Goal: Task Accomplishment & Management: Use online tool/utility

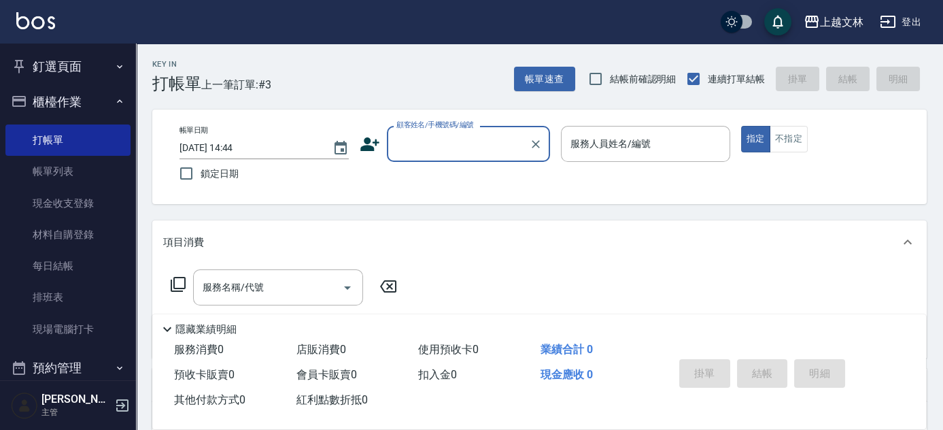
click at [451, 145] on input "顧客姓名/手機號碼/編號" at bounding box center [458, 144] width 131 height 24
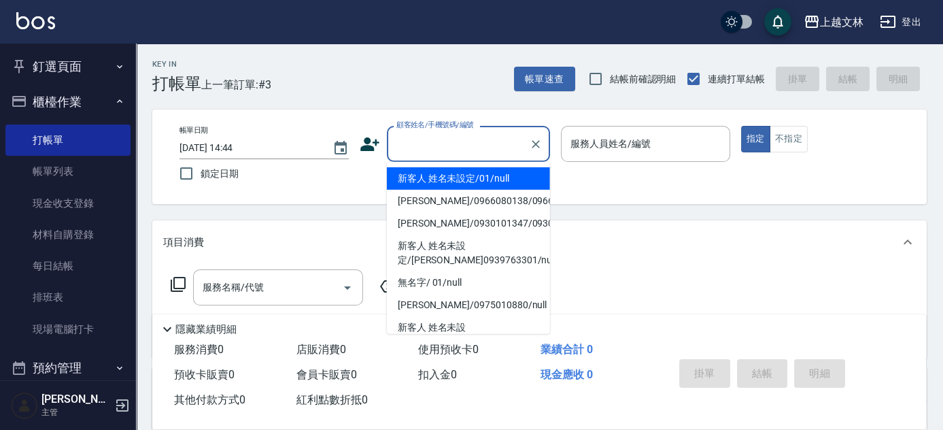
click at [446, 174] on li "新客人 姓名未設定/01/null" at bounding box center [468, 178] width 163 height 22
type input "新客人 姓名未設定/01/null"
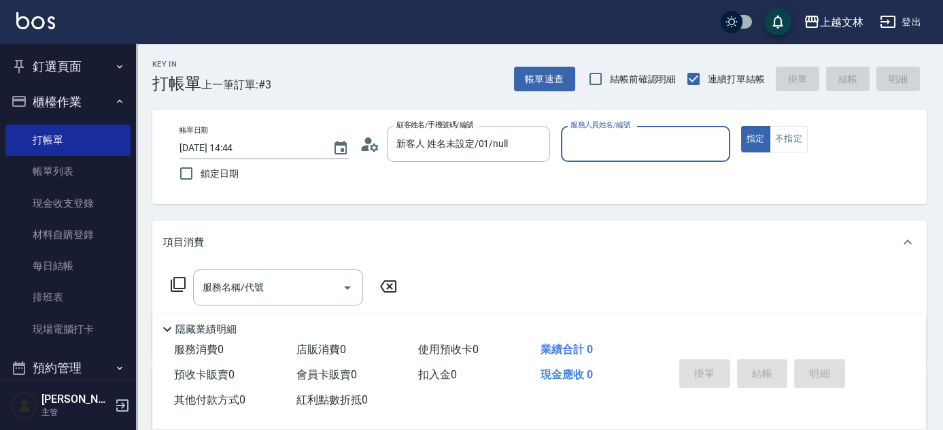
click at [580, 145] on input "服務人員姓名/編號" at bounding box center [645, 144] width 157 height 24
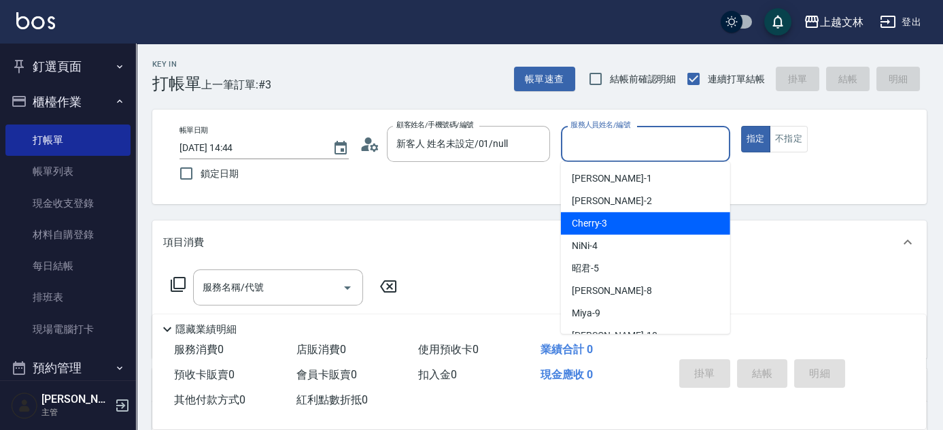
click at [560, 222] on div "項目消費" at bounding box center [539, 242] width 774 height 44
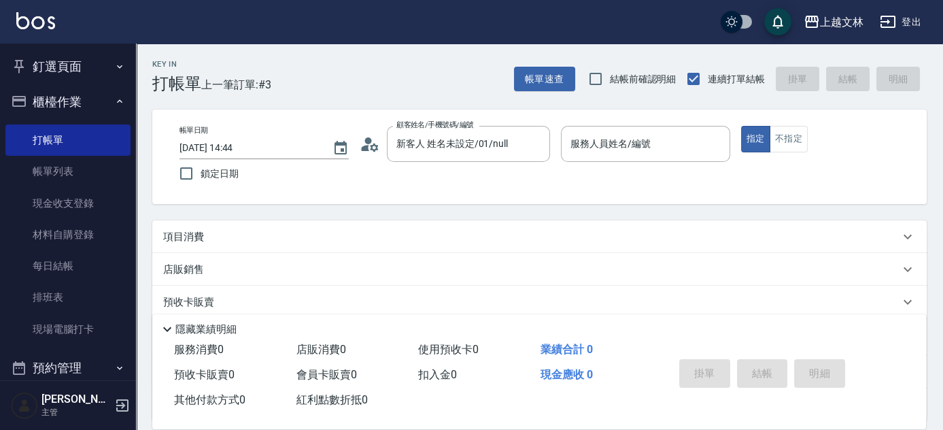
drag, startPoint x: 617, startPoint y: 124, endPoint x: 617, endPoint y: 132, distance: 7.5
click at [617, 127] on div "服務人員姓名/編號" at bounding box center [645, 144] width 169 height 36
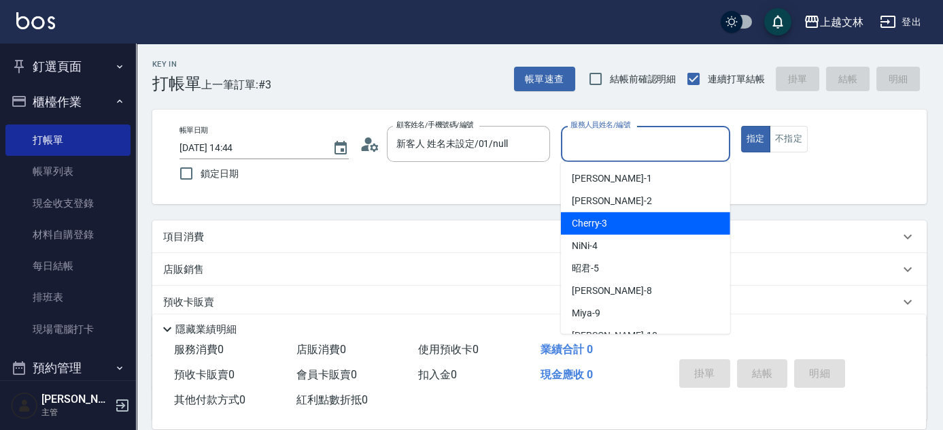
click at [629, 217] on div "Cherry -3" at bounding box center [645, 223] width 169 height 22
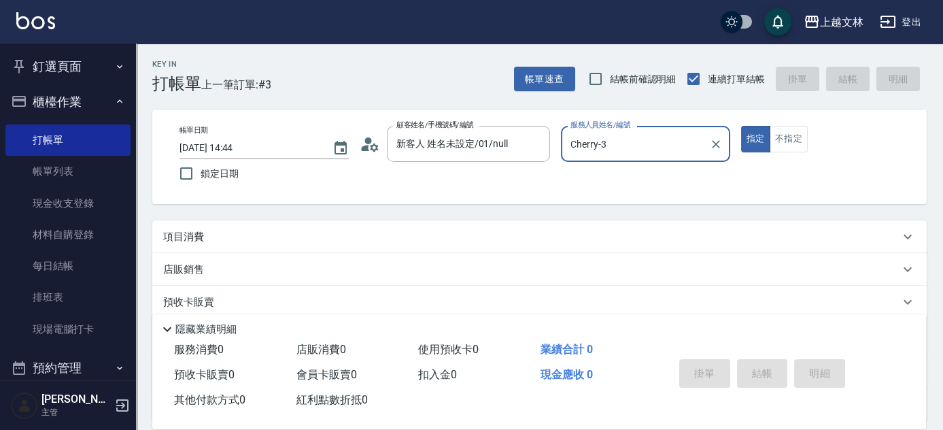
type input "Cherry-3"
click at [191, 235] on p "項目消費" at bounding box center [183, 237] width 41 height 14
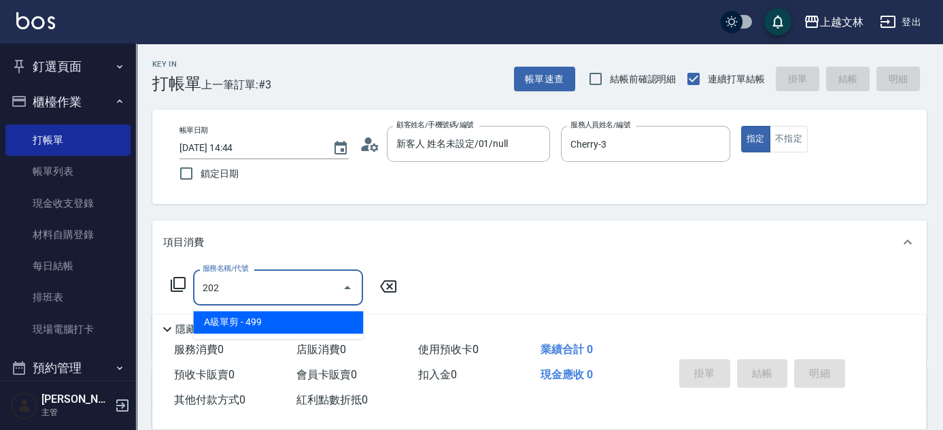
type input "A級單剪(202)"
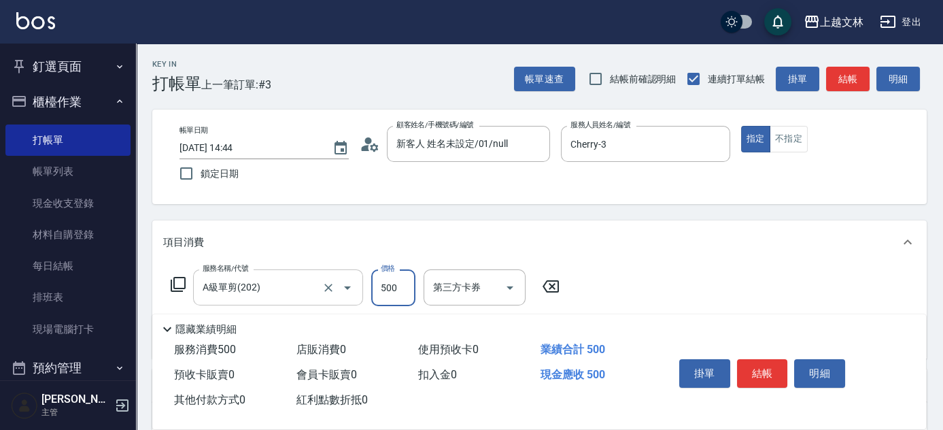
type input "500"
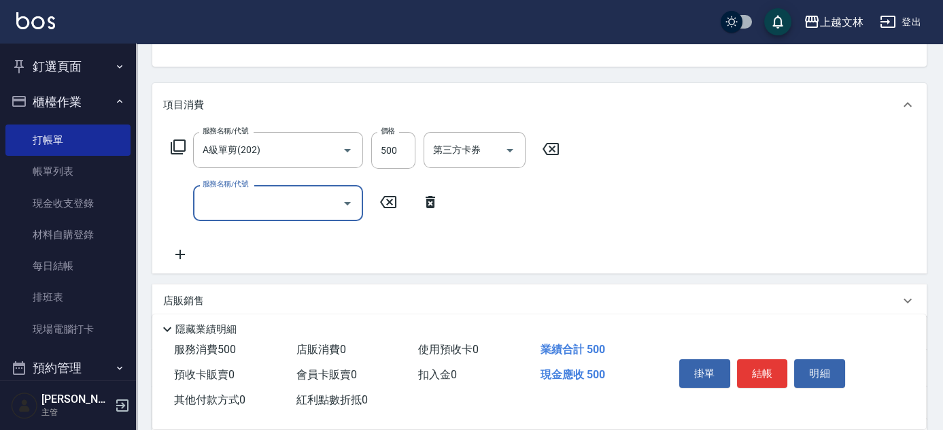
scroll to position [139, 0]
type input "4"
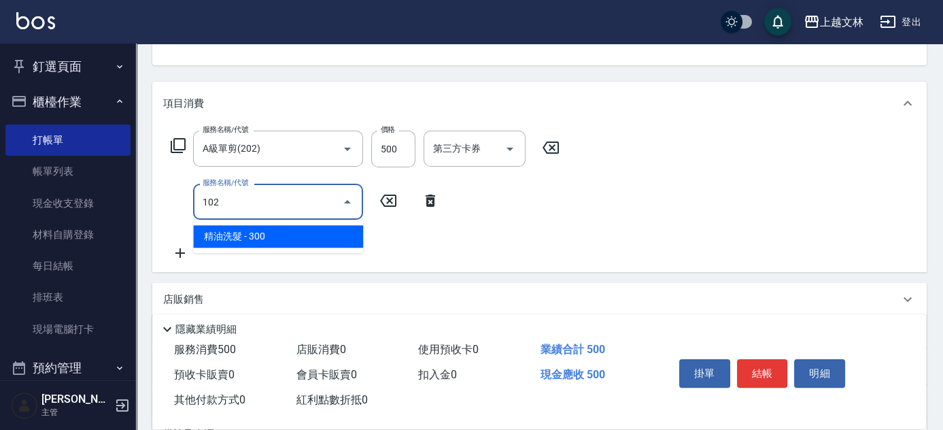
type input "精油洗髮(102)"
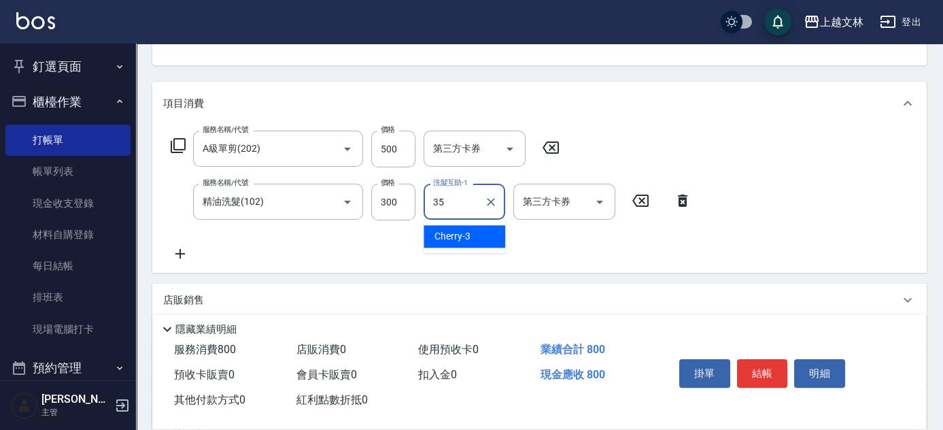
type input "[PERSON_NAME]-35"
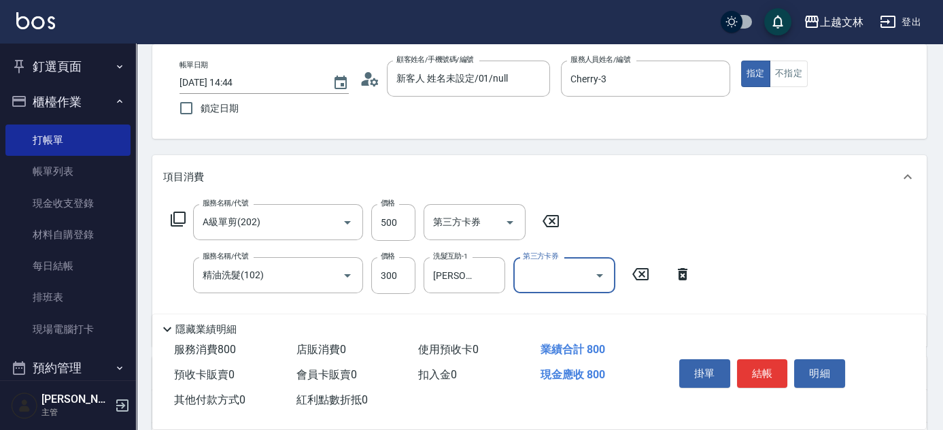
scroll to position [72, 0]
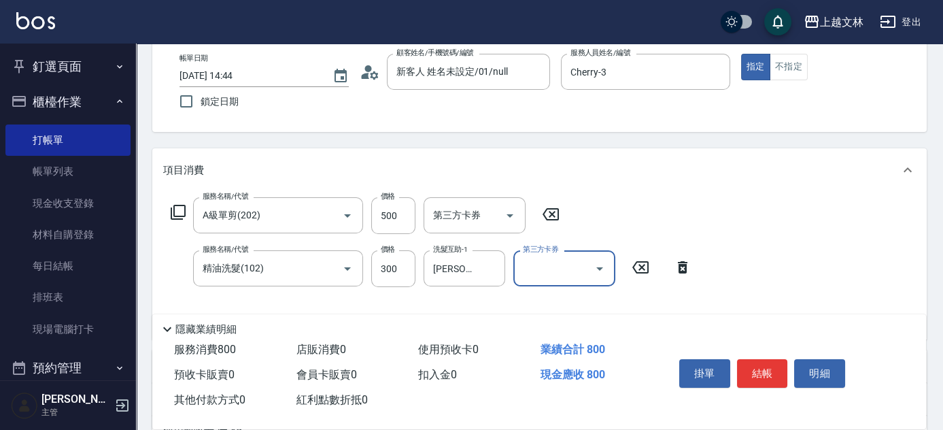
click at [769, 371] on button "結帳" at bounding box center [762, 373] width 51 height 29
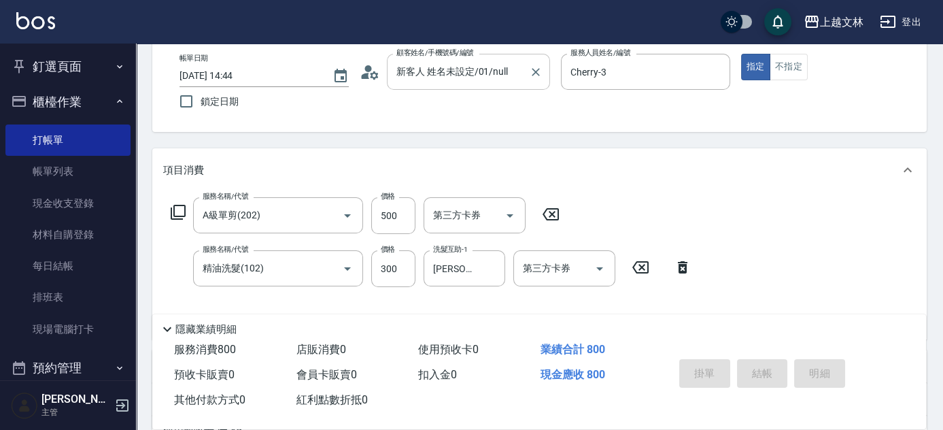
type input "[DATE] 16:08"
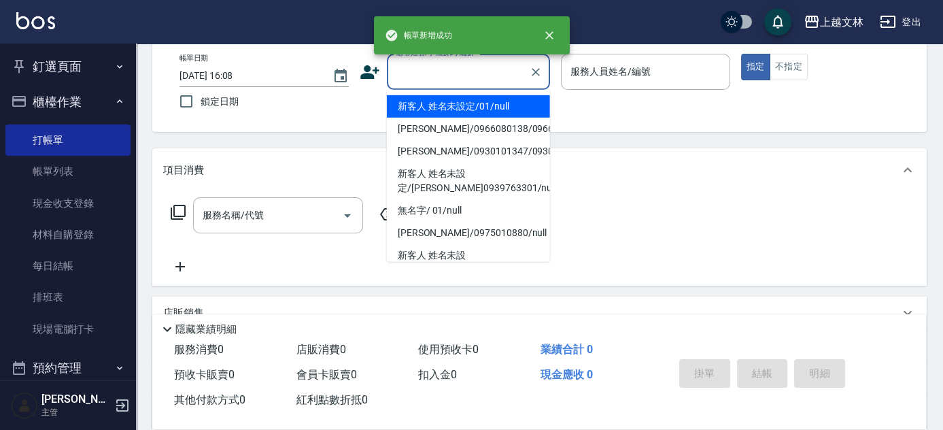
click at [466, 61] on input "顧客姓名/手機號碼/編號" at bounding box center [458, 72] width 131 height 24
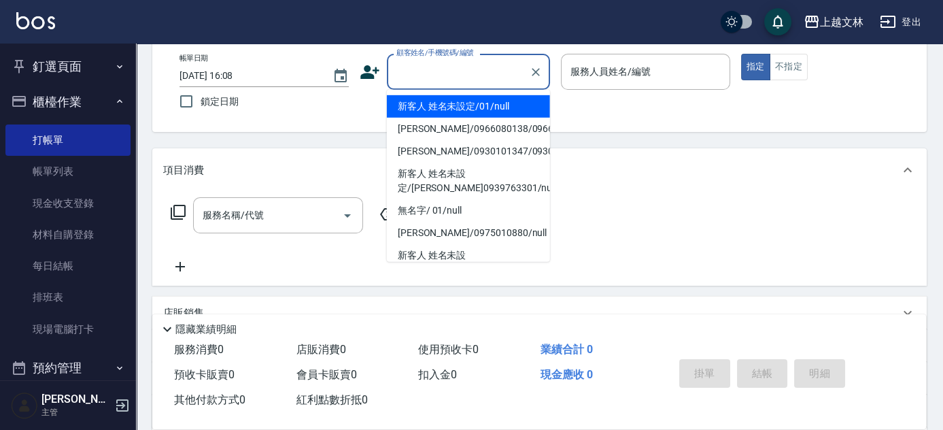
drag, startPoint x: 477, startPoint y: 105, endPoint x: 614, endPoint y: 72, distance: 141.1
click at [477, 105] on li "新客人 姓名未設定/01/null" at bounding box center [468, 106] width 163 height 22
type input "新客人 姓名未設定/01/null"
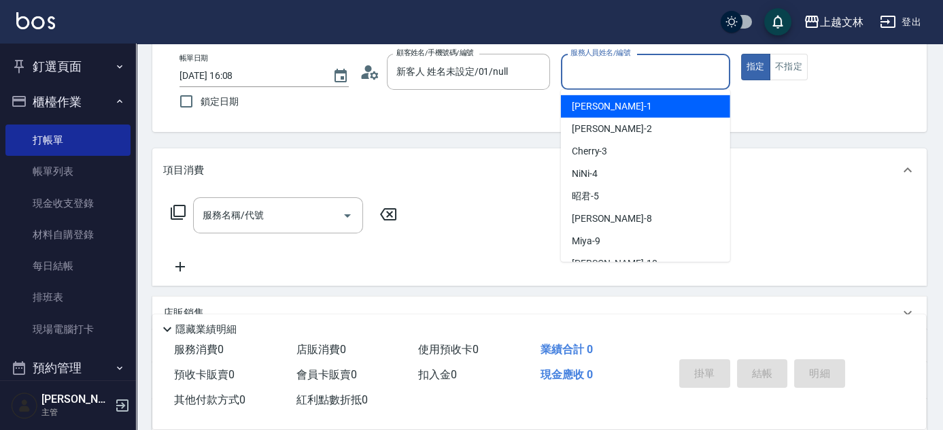
click at [629, 72] on input "服務人員姓名/編號" at bounding box center [645, 72] width 157 height 24
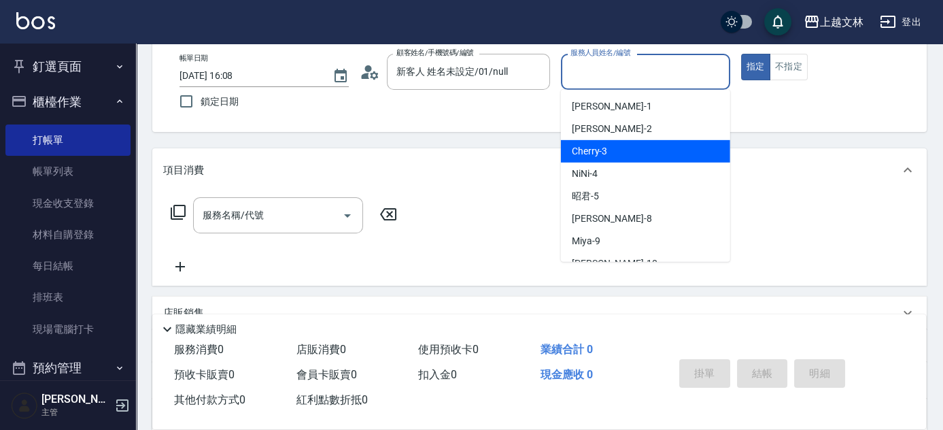
drag, startPoint x: 629, startPoint y: 141, endPoint x: 692, endPoint y: 128, distance: 63.9
click at [636, 141] on div "Cherry -3" at bounding box center [645, 151] width 169 height 22
type input "Cherry-3"
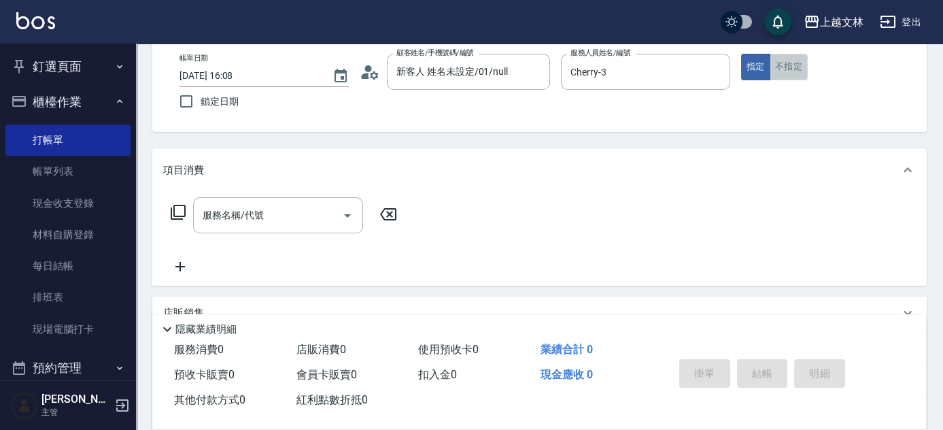
click at [791, 65] on button "不指定" at bounding box center [789, 67] width 38 height 27
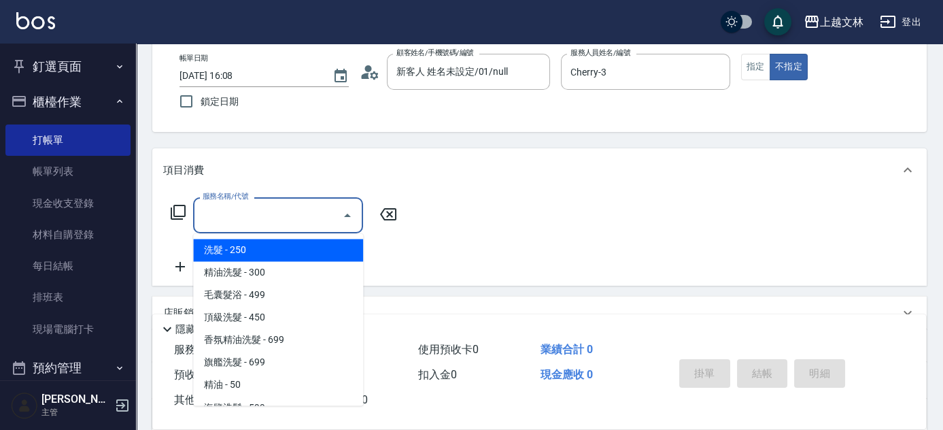
click at [257, 217] on input "服務名稱/代號" at bounding box center [267, 215] width 137 height 24
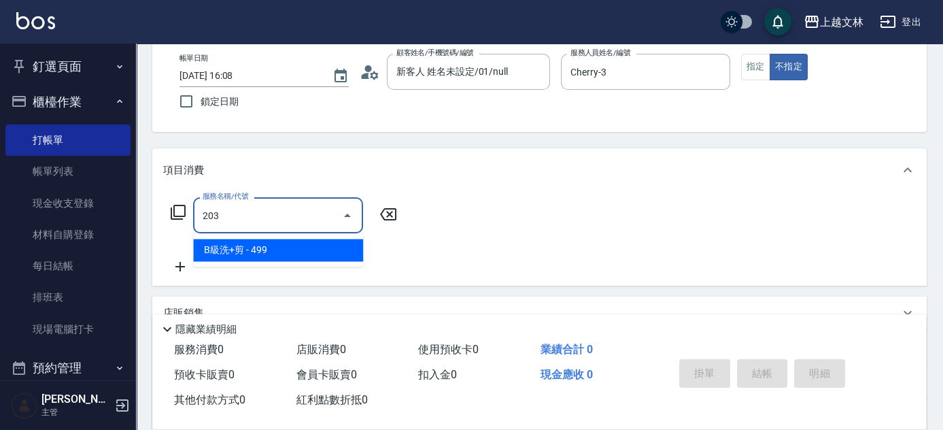
type input "B級洗+剪(203)"
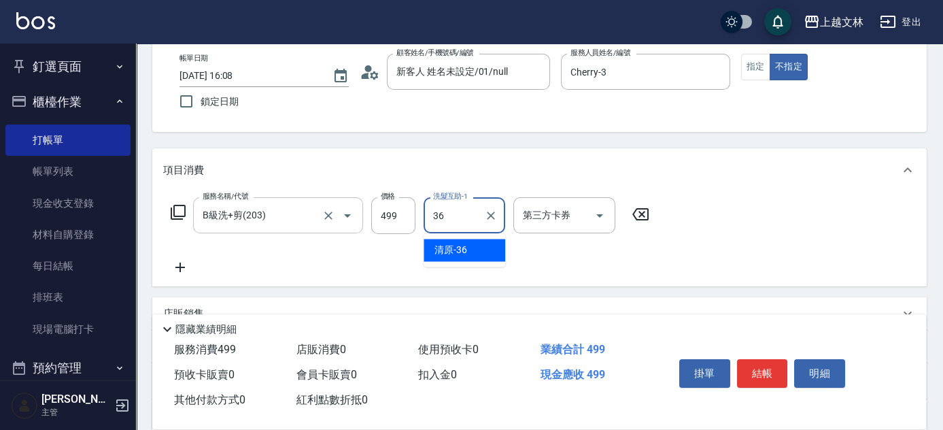
type input "清原-36"
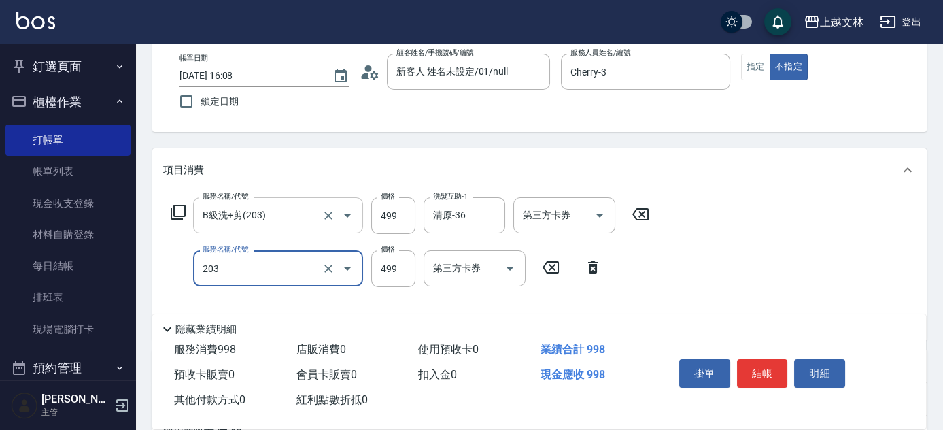
type input "B級洗+剪(203)"
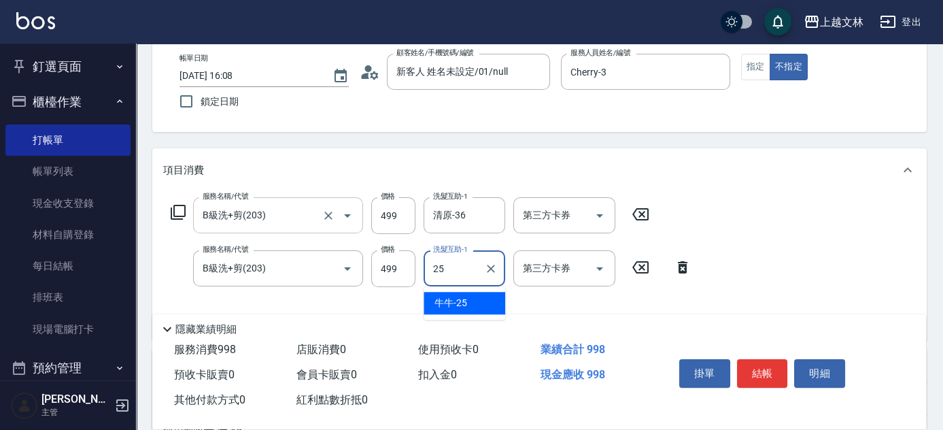
type input "牛牛-25"
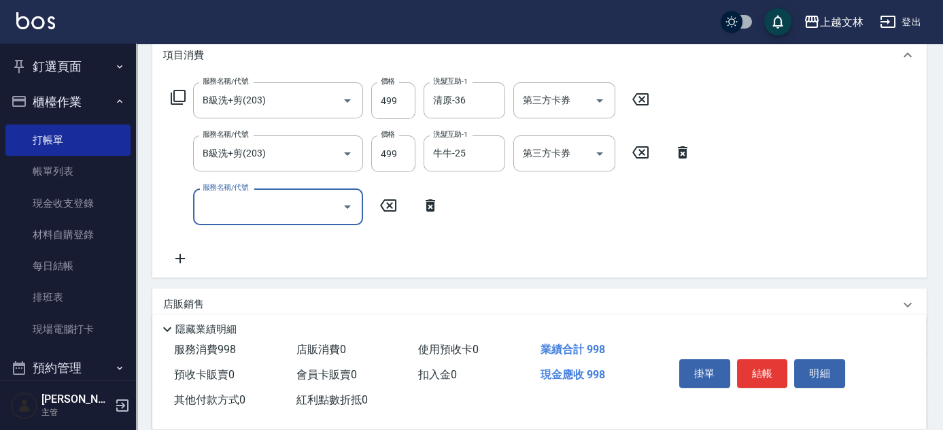
scroll to position [190, 0]
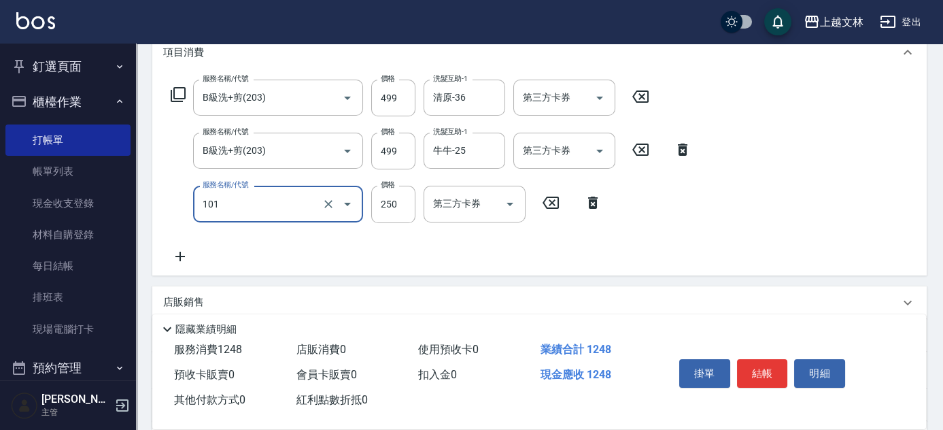
type input "洗髮(101)"
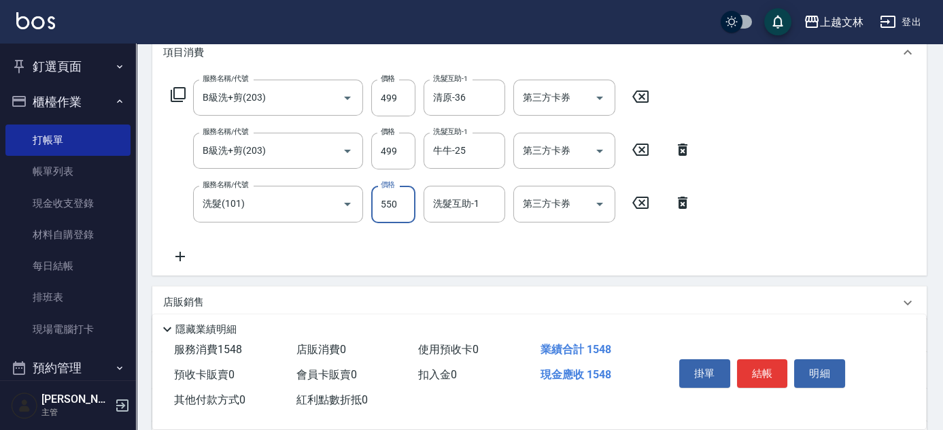
type input "550"
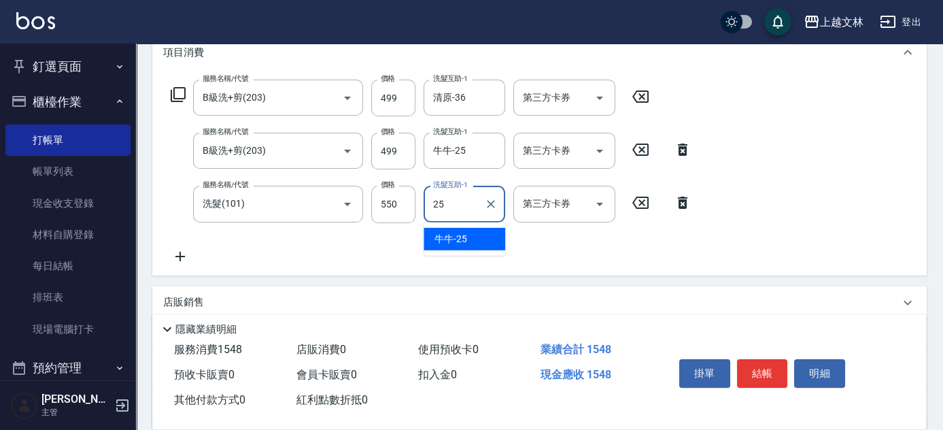
click at [447, 229] on div "牛牛 -25" at bounding box center [465, 239] width 82 height 22
type input "牛牛-25"
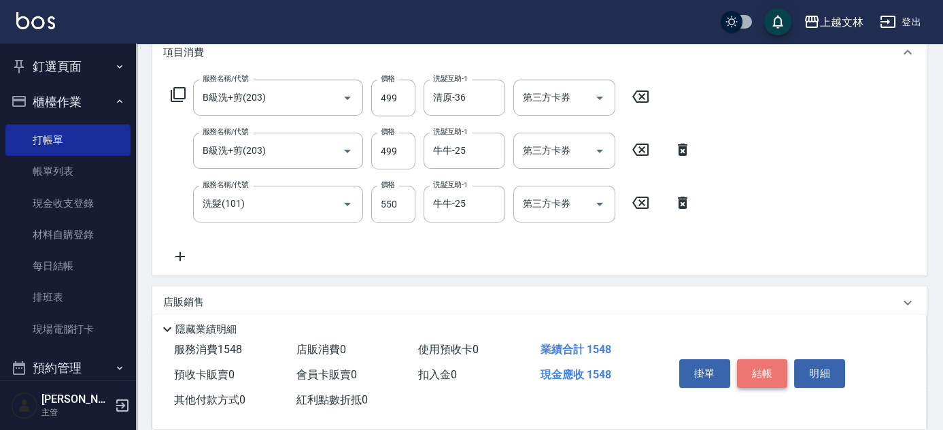
click at [763, 366] on button "結帳" at bounding box center [762, 373] width 51 height 29
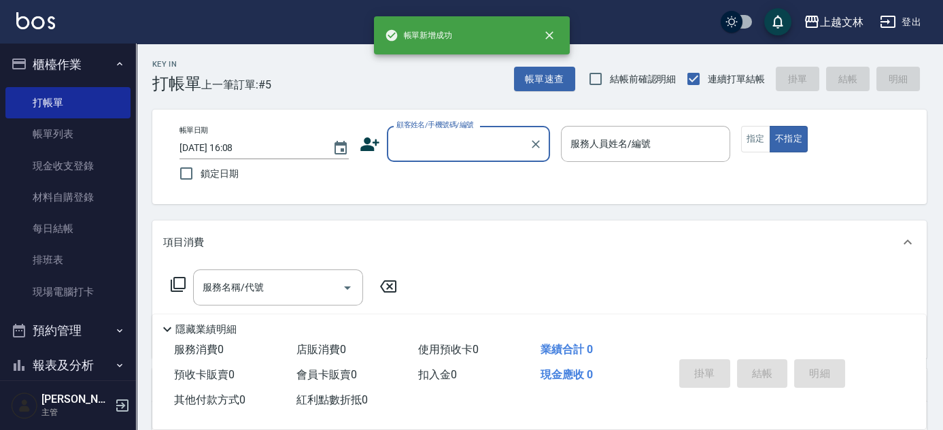
scroll to position [175, 0]
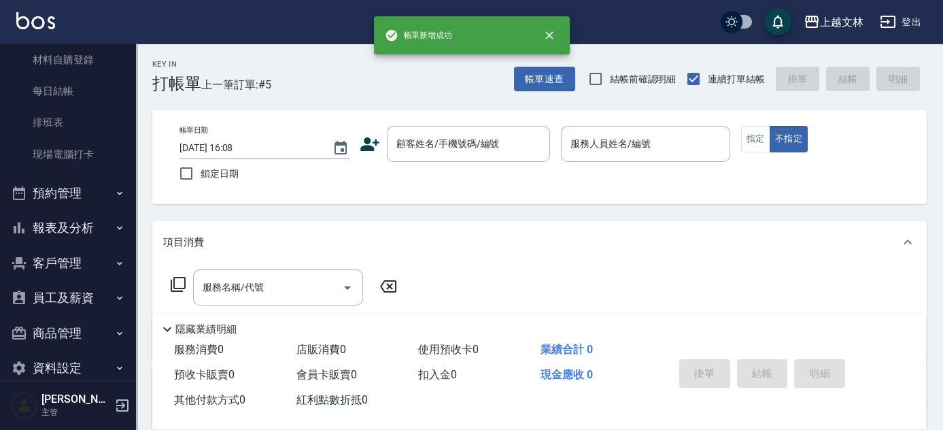
drag, startPoint x: 118, startPoint y: 266, endPoint x: 121, endPoint y: 279, distance: 14.0
click at [121, 279] on ul "櫃檯作業 打帳單 帳單列表 現金收支登錄 材料自購登錄 每日結帳 排班表 現場電腦打卡 預約管理 預約管理 單日預約紀錄 單週預約紀錄 報表及分析 報表目錄 …" at bounding box center [67, 150] width 125 height 481
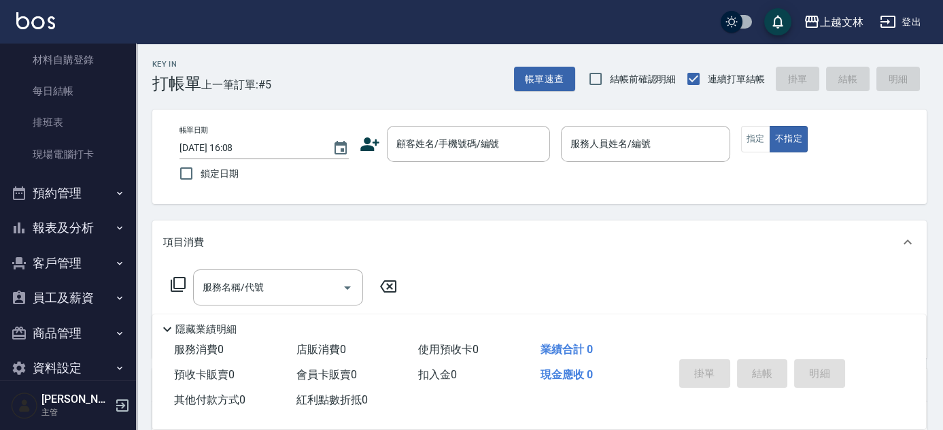
click at [71, 210] on button "報表及分析" at bounding box center [67, 227] width 125 height 35
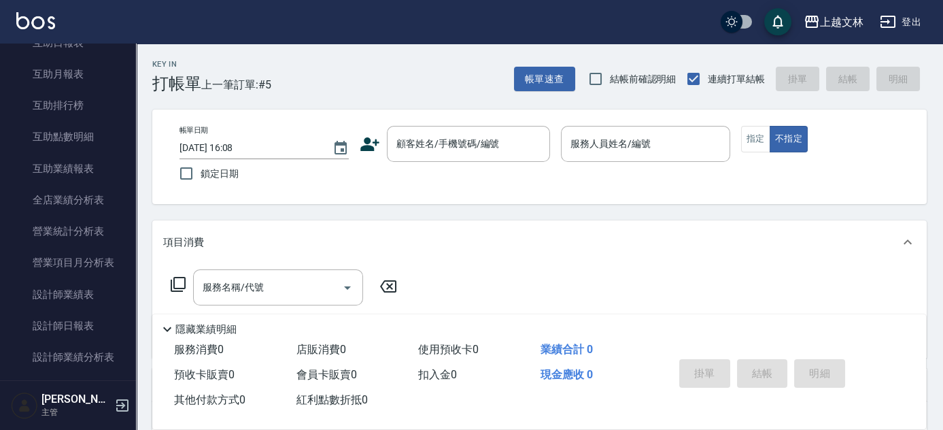
scroll to position [513, 0]
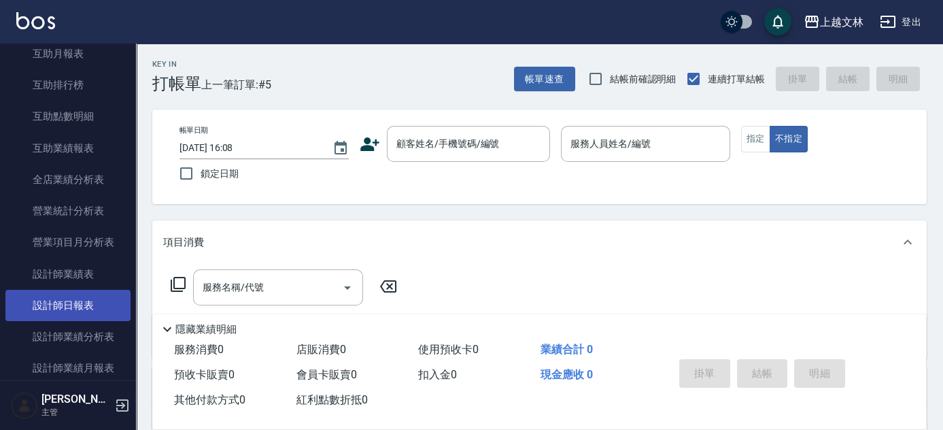
click at [62, 311] on link "設計師日報表" at bounding box center [67, 305] width 125 height 31
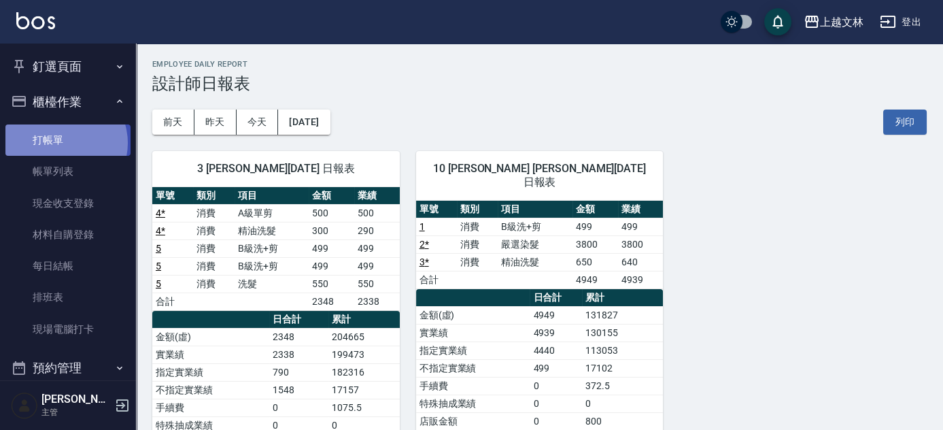
click at [61, 143] on link "打帳單" at bounding box center [67, 139] width 125 height 31
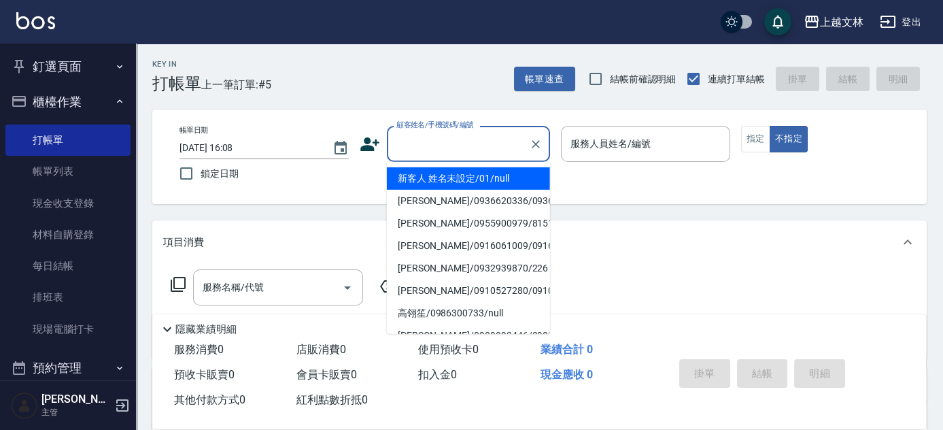
click at [422, 143] on input "顧客姓名/手機號碼/編號" at bounding box center [458, 144] width 131 height 24
click at [440, 175] on li "新客人 姓名未設定/01/null" at bounding box center [468, 178] width 163 height 22
type input "新客人 姓名未設定/01/null"
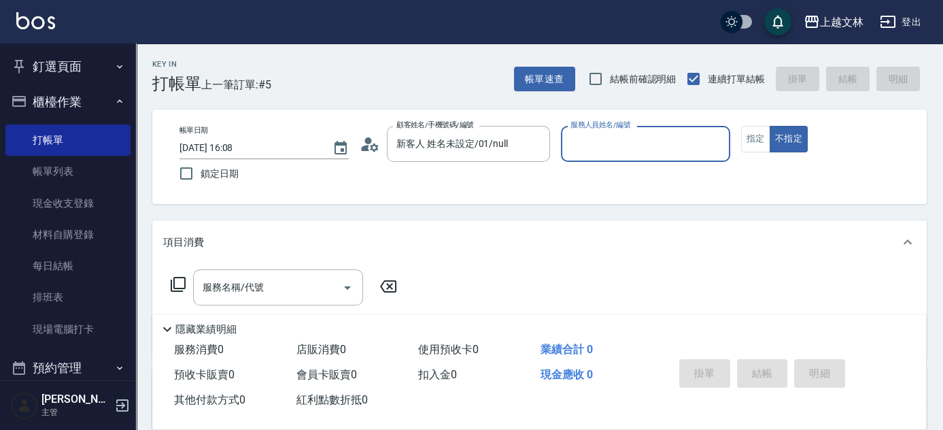
click at [589, 149] on input "服務人員姓名/編號" at bounding box center [645, 144] width 157 height 24
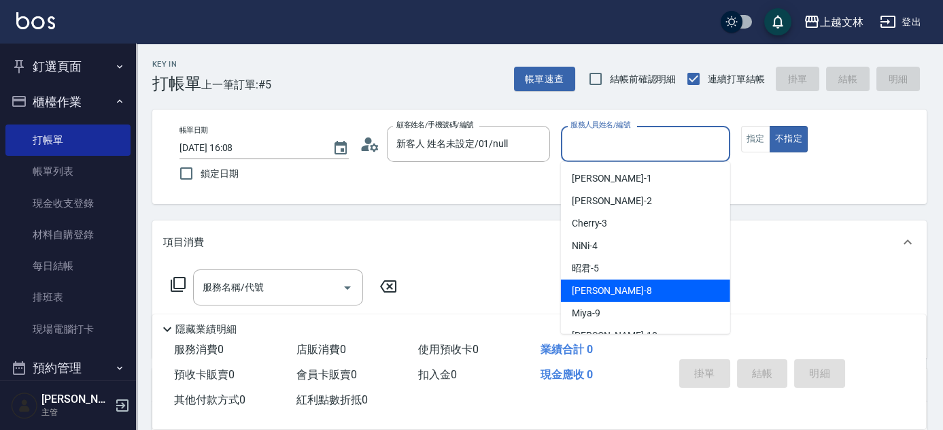
click at [598, 287] on div "Ella -8" at bounding box center [645, 290] width 169 height 22
type input "Ella-8"
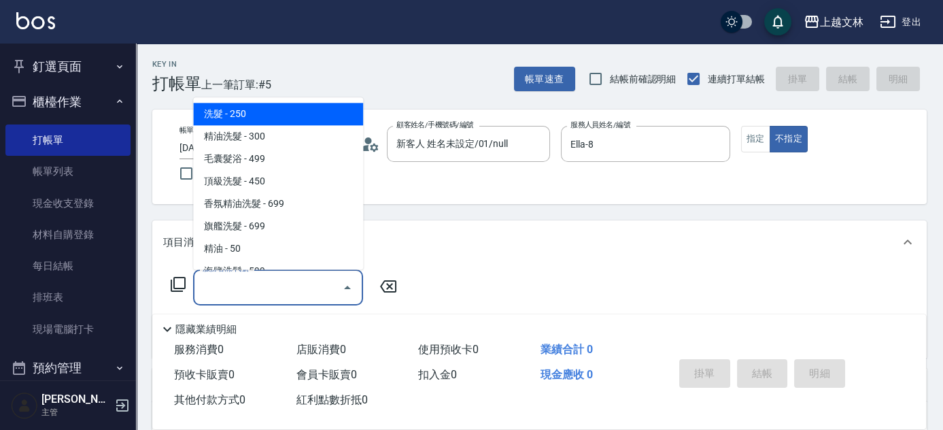
drag, startPoint x: 266, startPoint y: 294, endPoint x: 268, endPoint y: 317, distance: 23.2
click at [266, 295] on input "服務名稱/代號" at bounding box center [267, 287] width 137 height 24
click at [261, 116] on span "洗髮 - 250" at bounding box center [278, 114] width 170 height 22
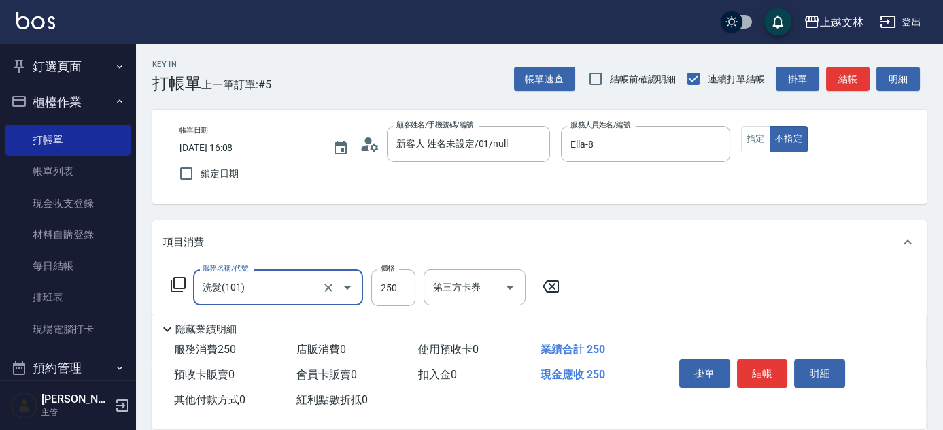
type input "洗髮(101)"
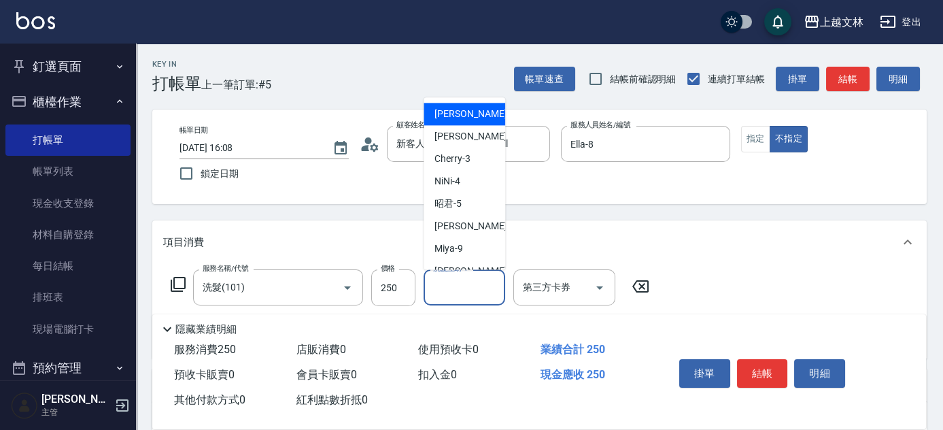
click at [447, 287] on input "洗髮互助-1" at bounding box center [464, 287] width 69 height 24
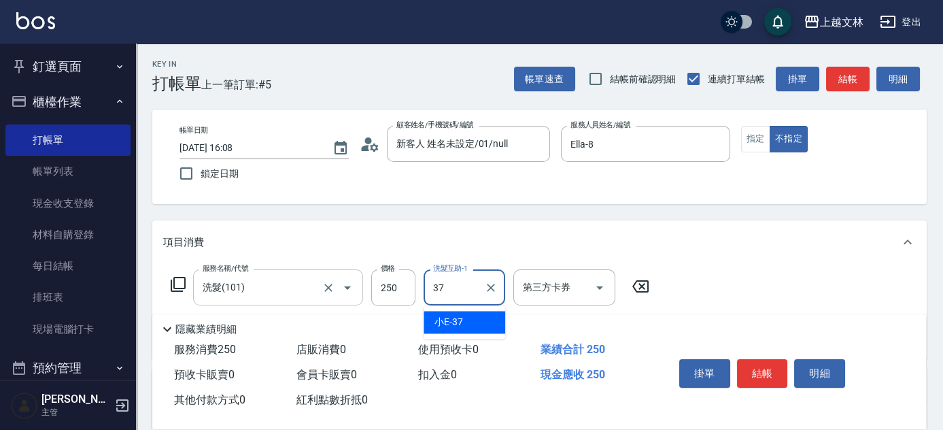
type input "小E-37"
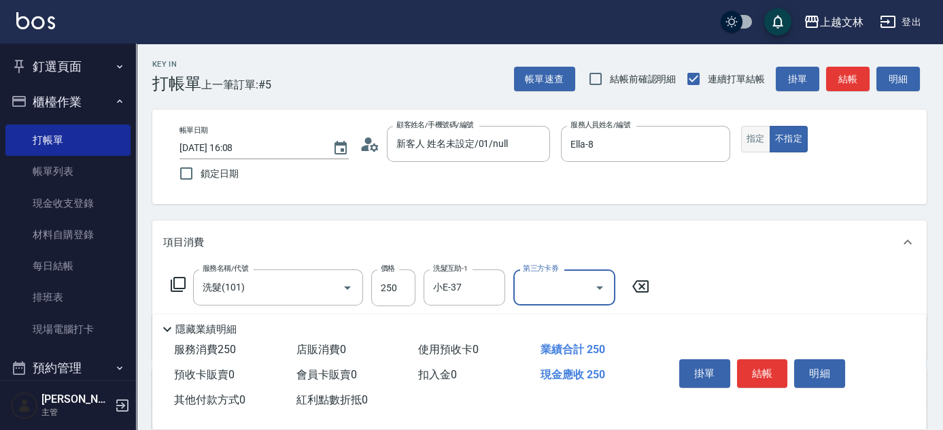
click at [758, 141] on button "指定" at bounding box center [755, 139] width 29 height 27
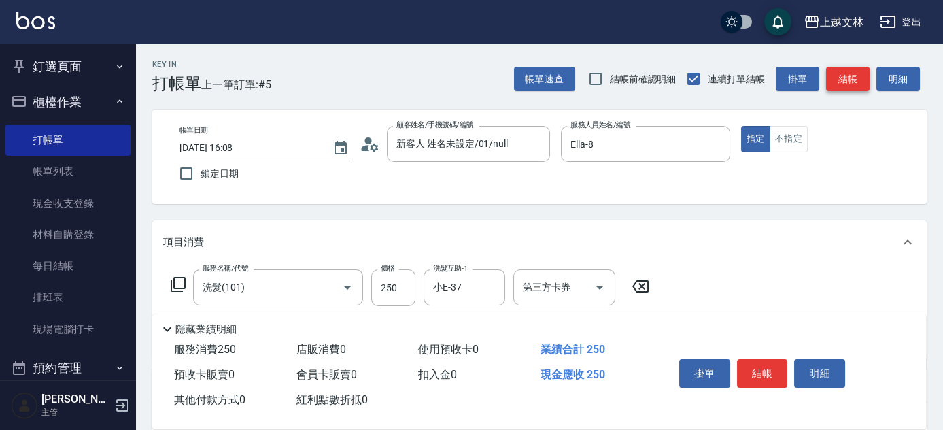
click at [846, 75] on button "結帳" at bounding box center [848, 79] width 44 height 25
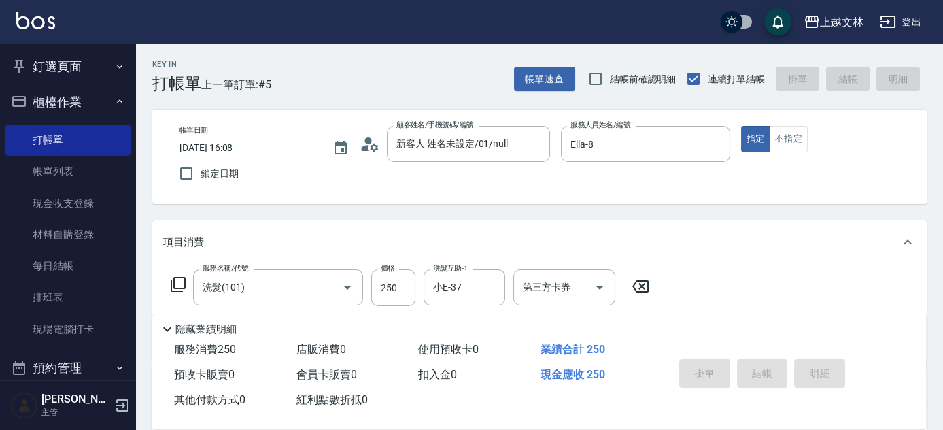
type input "[DATE] 16:11"
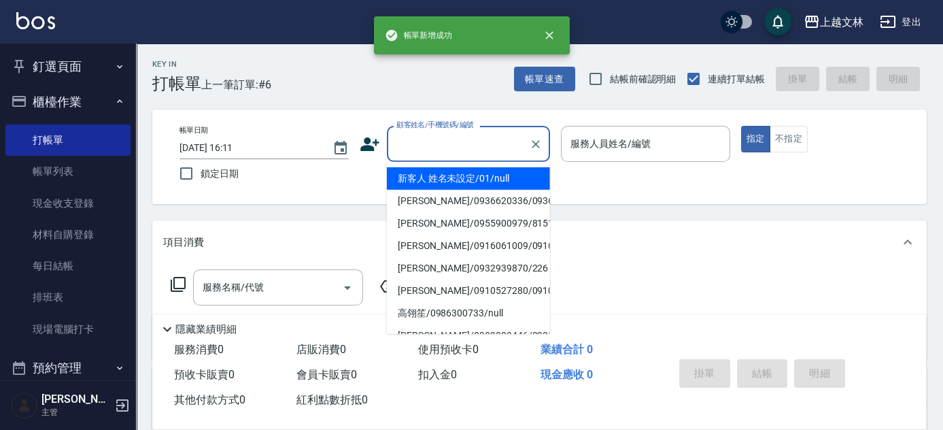
click at [484, 149] on input "顧客姓名/手機號碼/編號" at bounding box center [458, 144] width 131 height 24
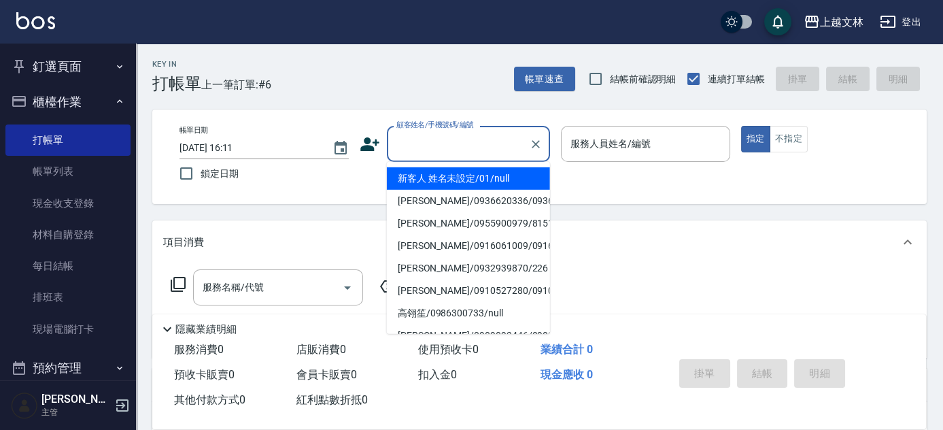
click at [480, 182] on li "新客人 姓名未設定/01/null" at bounding box center [468, 178] width 163 height 22
type input "新客人 姓名未設定/01/null"
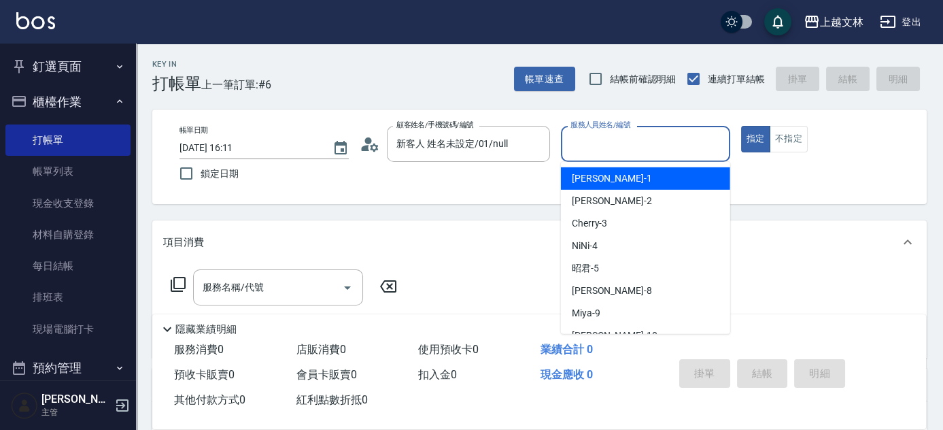
click at [655, 133] on input "服務人員姓名/編號" at bounding box center [645, 144] width 157 height 24
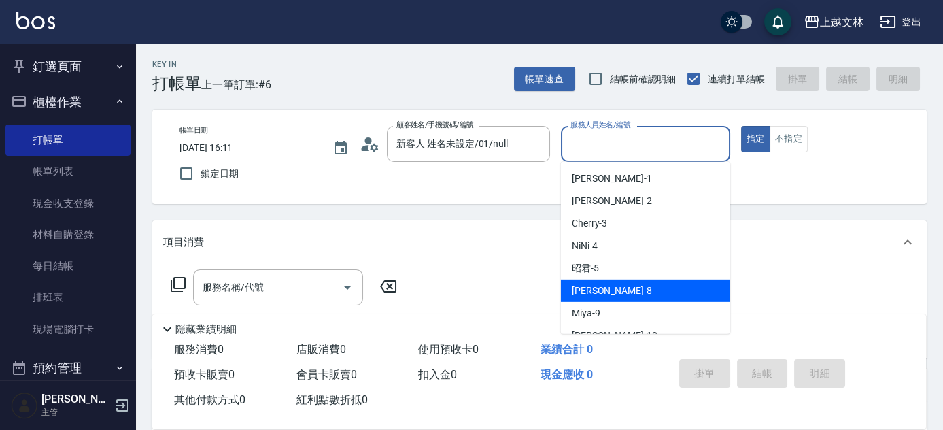
click at [590, 284] on span "Ella -8" at bounding box center [612, 290] width 80 height 14
type input "Ella-8"
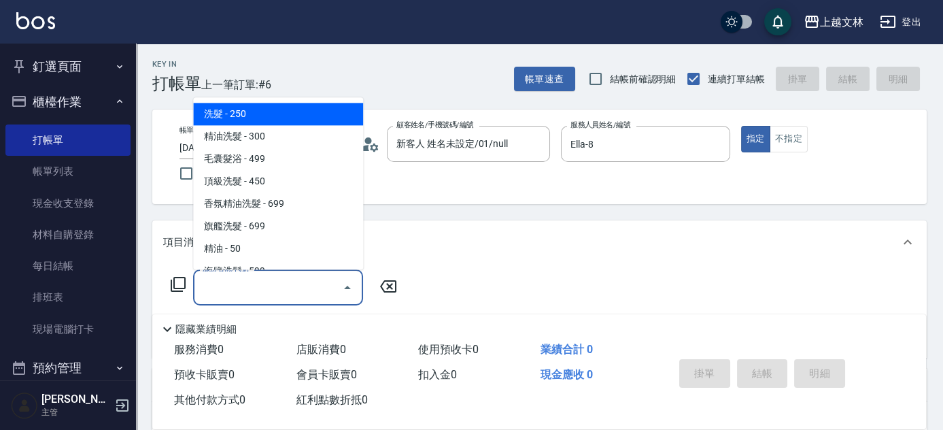
click at [313, 288] on input "服務名稱/代號" at bounding box center [267, 287] width 137 height 24
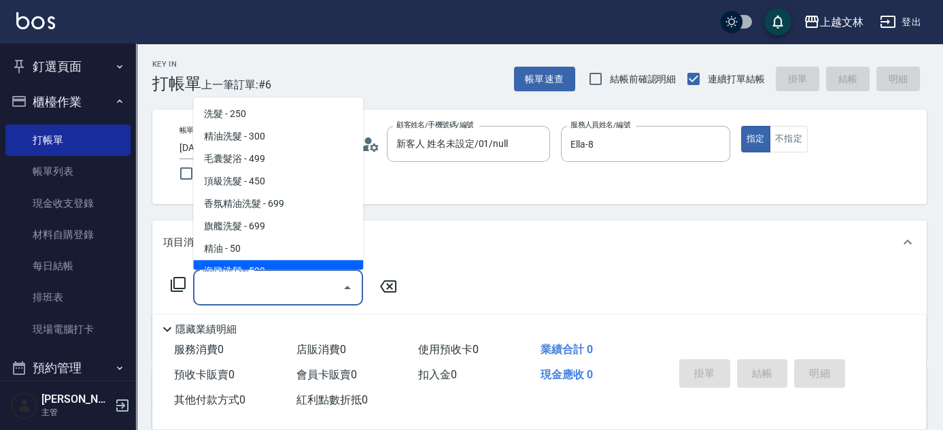
click at [181, 282] on icon at bounding box center [178, 284] width 16 height 16
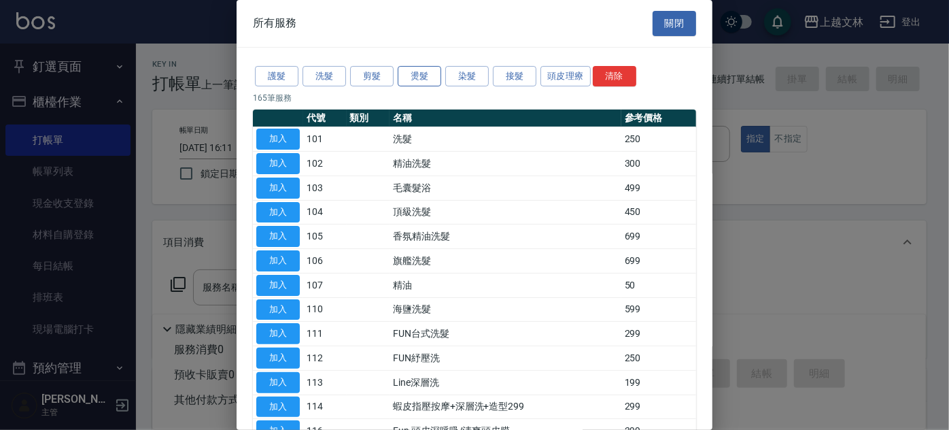
click at [426, 77] on button "燙髮" at bounding box center [420, 76] width 44 height 21
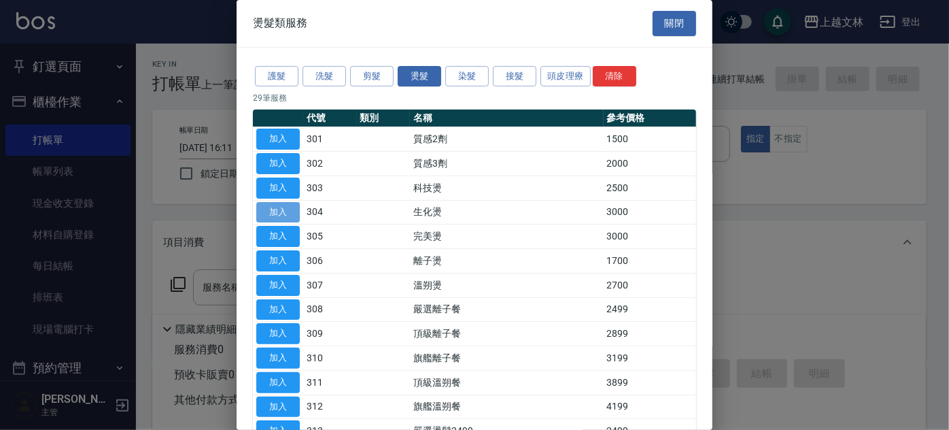
click at [290, 211] on button "加入" at bounding box center [278, 212] width 44 height 21
type input "生化燙(304)"
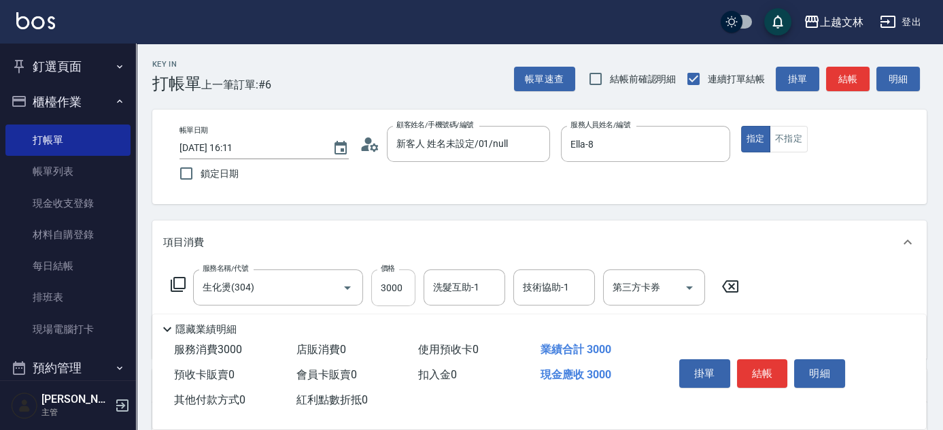
click at [408, 278] on input "3000" at bounding box center [393, 287] width 44 height 37
type input "3599"
type input "4343"
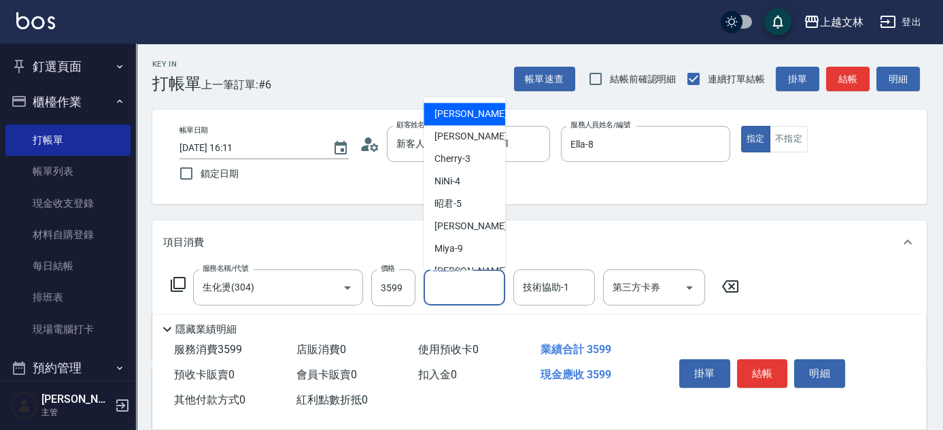
click at [478, 285] on input "洗髮互助-1" at bounding box center [464, 287] width 69 height 24
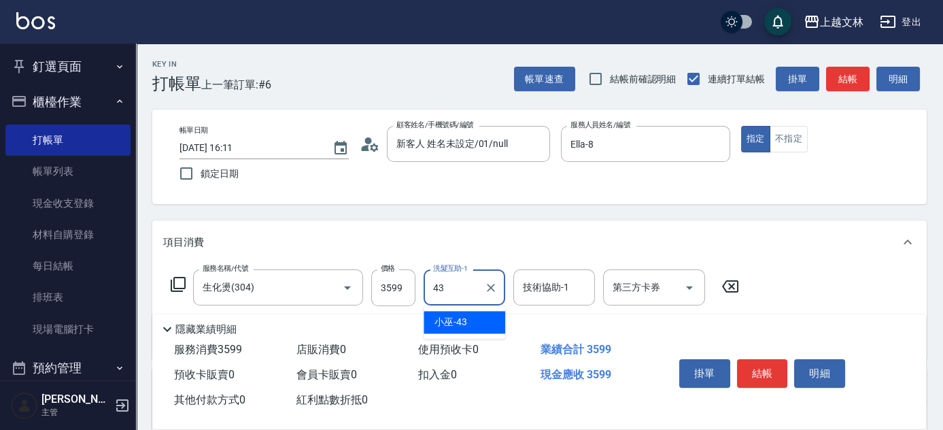
type input "小巫-43"
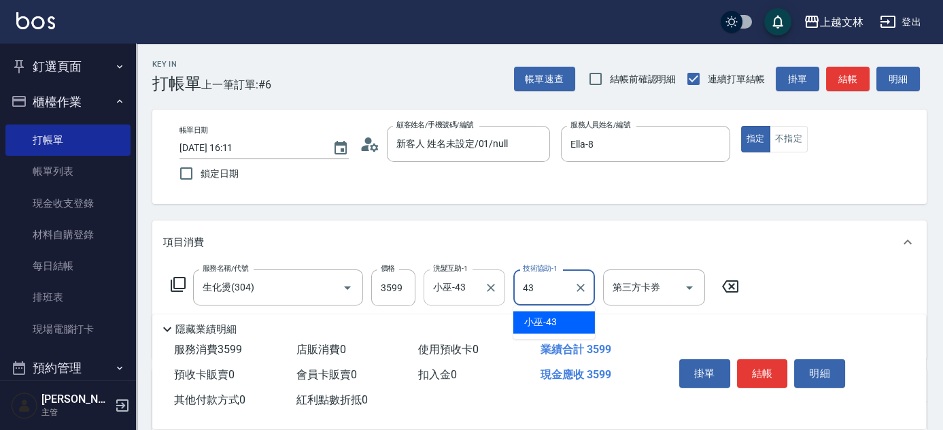
type input "小巫-43"
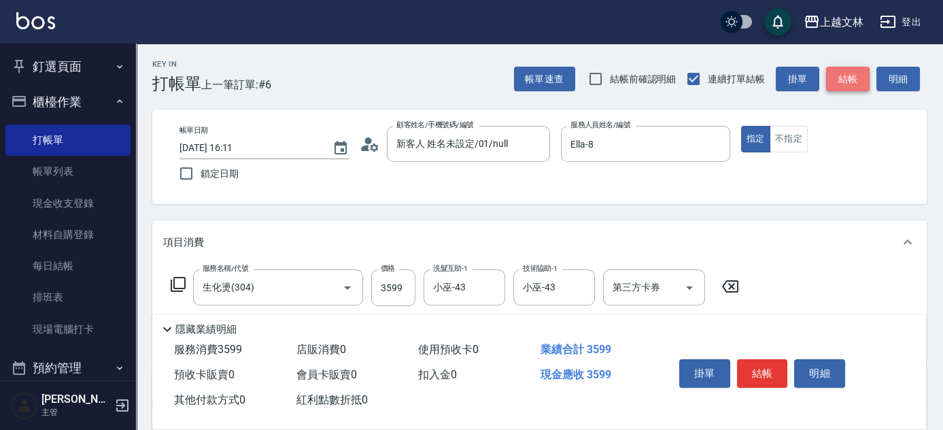
click at [846, 79] on button "結帳" at bounding box center [848, 79] width 44 height 25
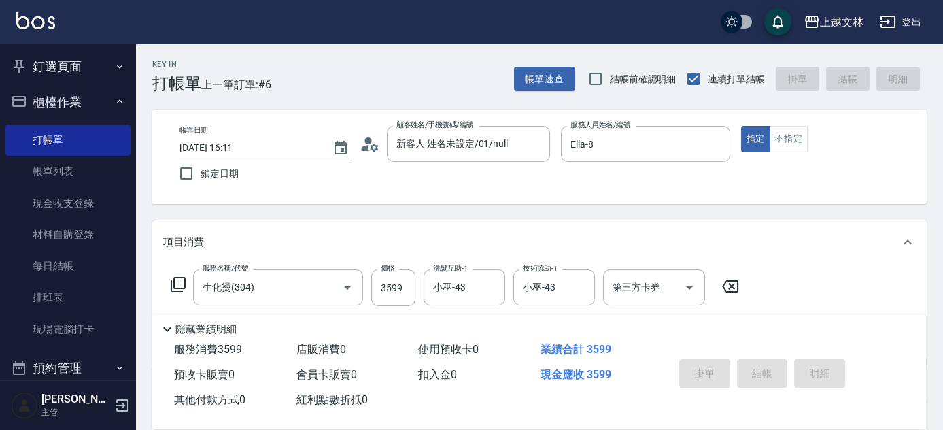
type input "[DATE] 16:12"
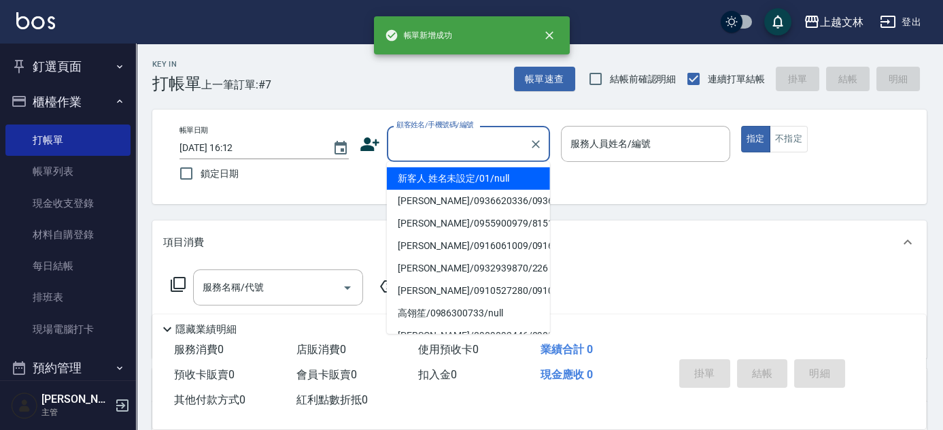
click at [472, 148] on input "顧客姓名/手機號碼/編號" at bounding box center [458, 144] width 131 height 24
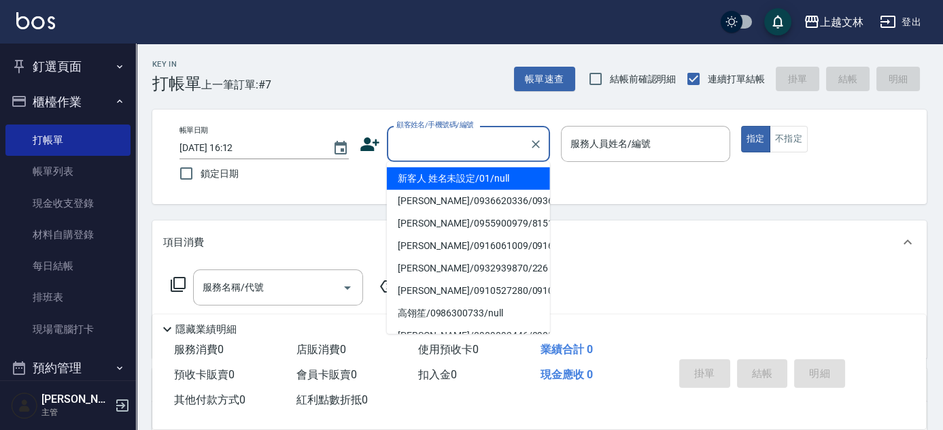
click at [460, 177] on li "新客人 姓名未設定/01/null" at bounding box center [468, 178] width 163 height 22
type input "新客人 姓名未設定/01/null"
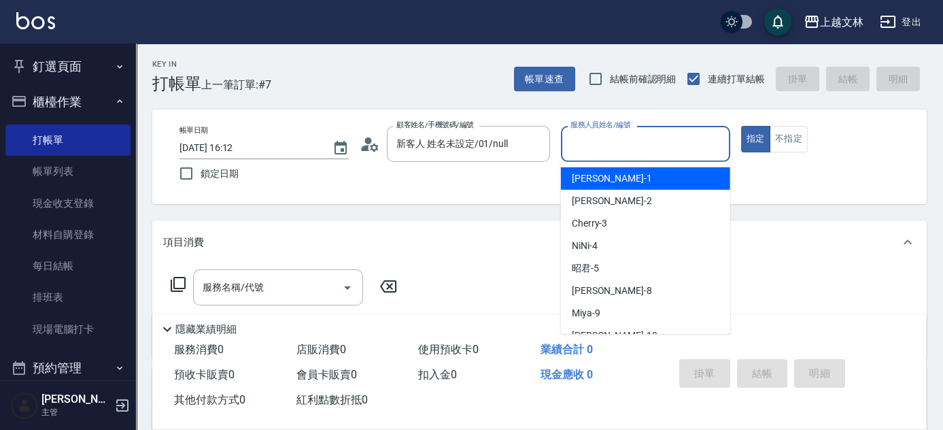
click at [593, 146] on input "服務人員姓名/編號" at bounding box center [645, 144] width 157 height 24
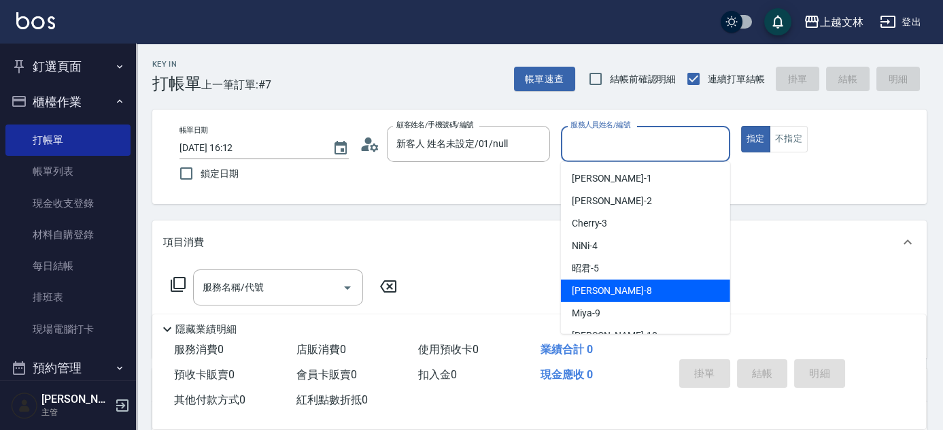
click at [576, 292] on span "Ella -8" at bounding box center [612, 290] width 80 height 14
type input "Ella-8"
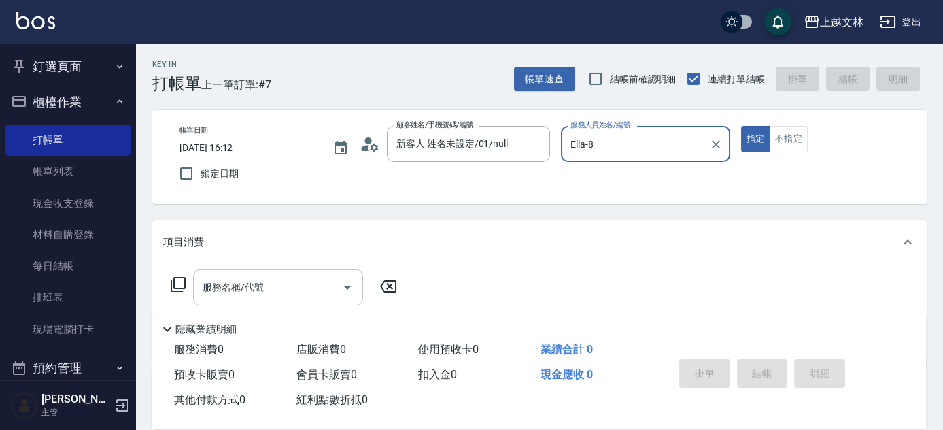
click at [307, 292] on input "服務名稱/代號" at bounding box center [267, 287] width 137 height 24
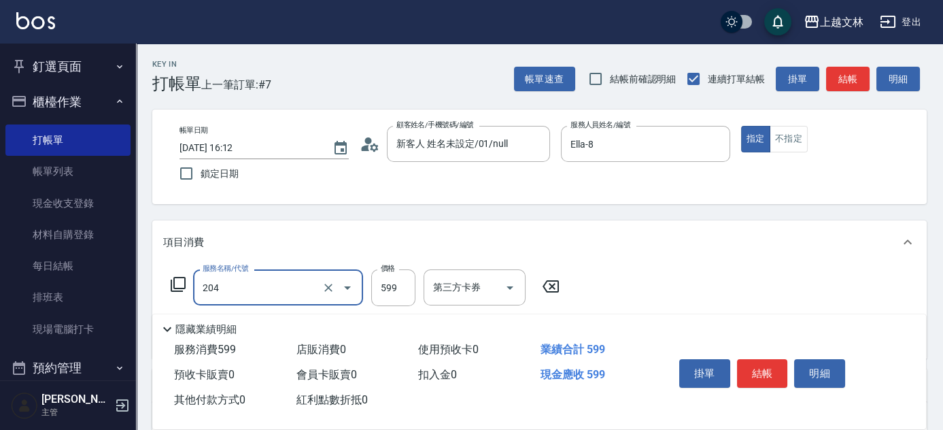
type input "A級洗+剪(204)"
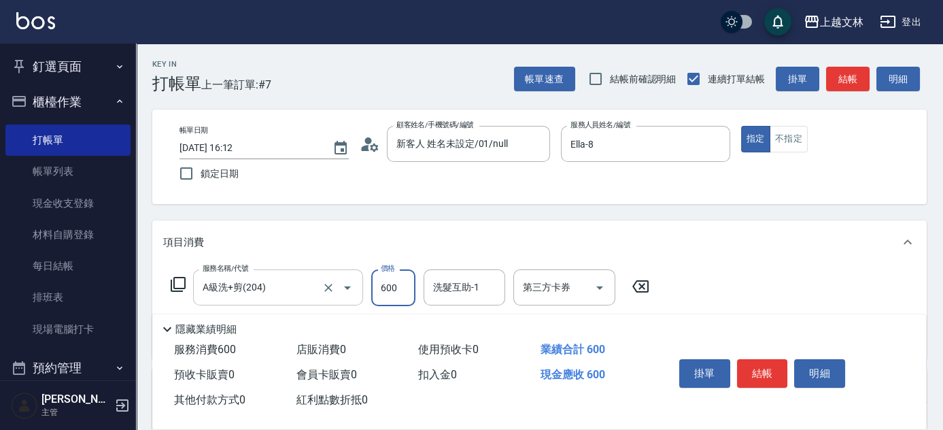
type input "600"
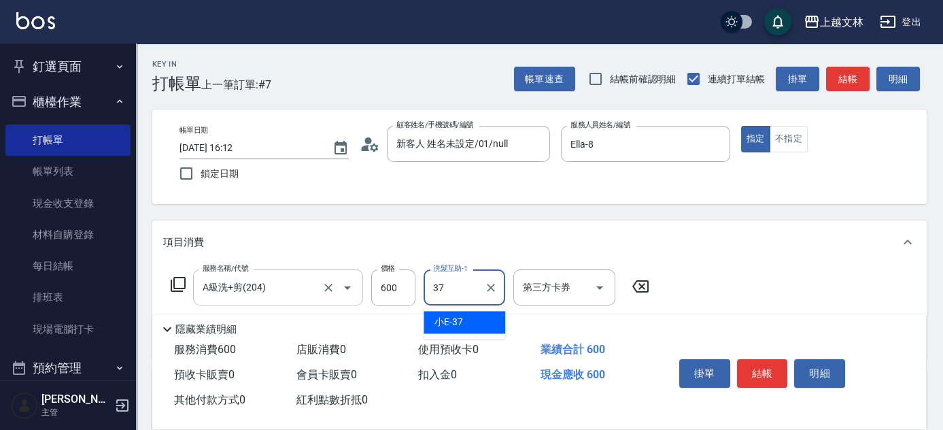
type input "小E-37"
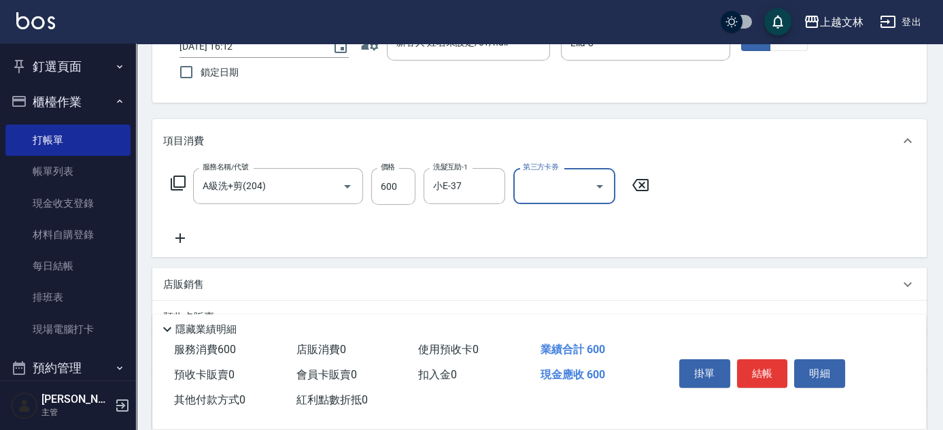
scroll to position [109, 0]
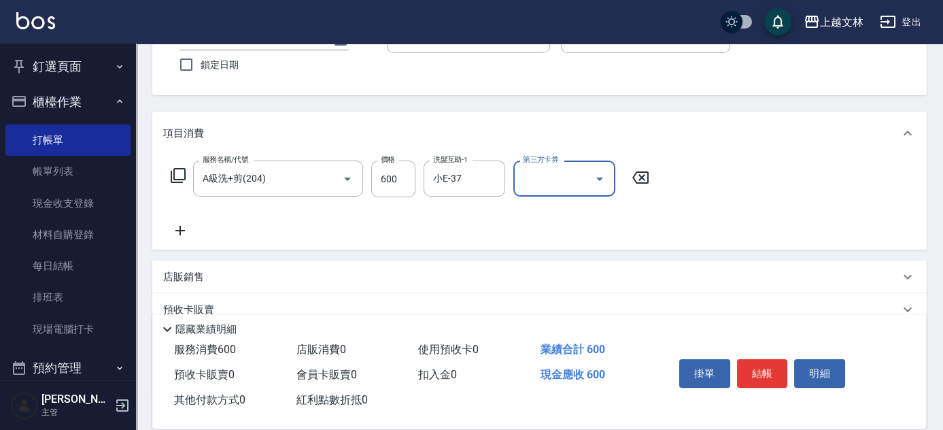
click at [183, 230] on icon at bounding box center [180, 231] width 10 height 10
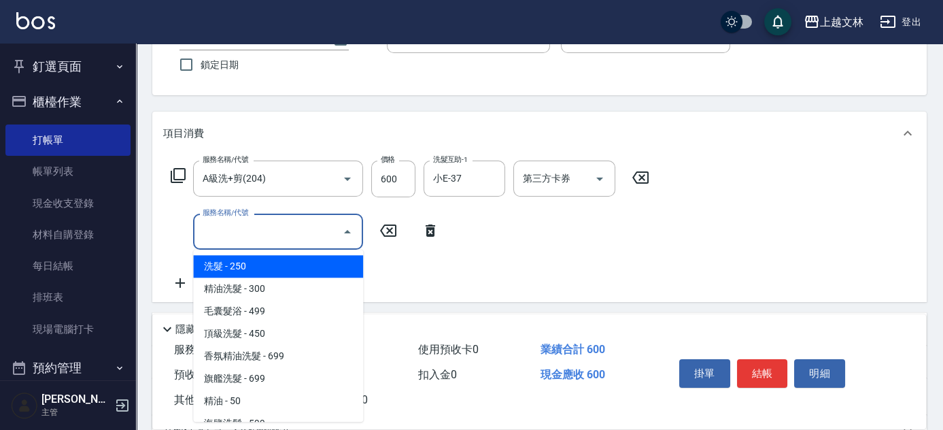
click at [226, 235] on input "服務名稱/代號" at bounding box center [267, 232] width 137 height 24
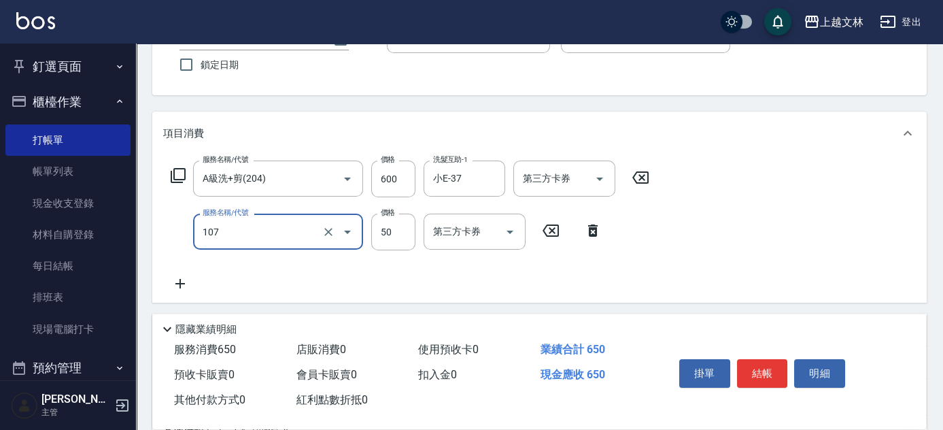
type input "精油(107)"
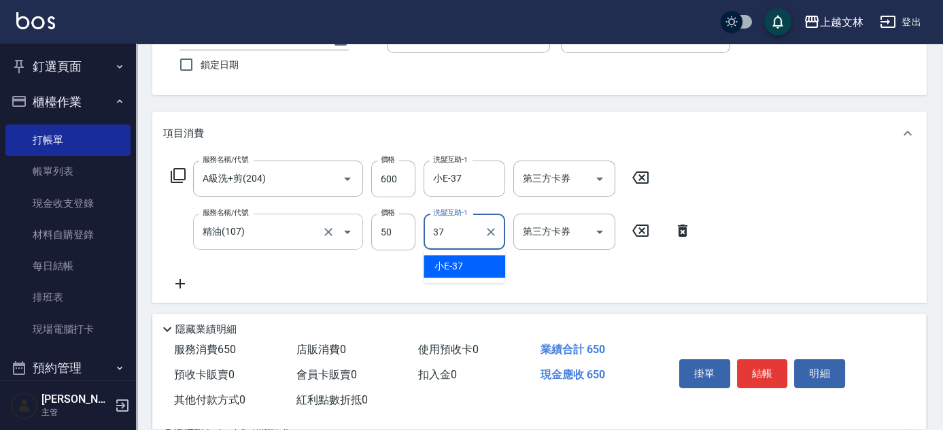
type input "小E-37"
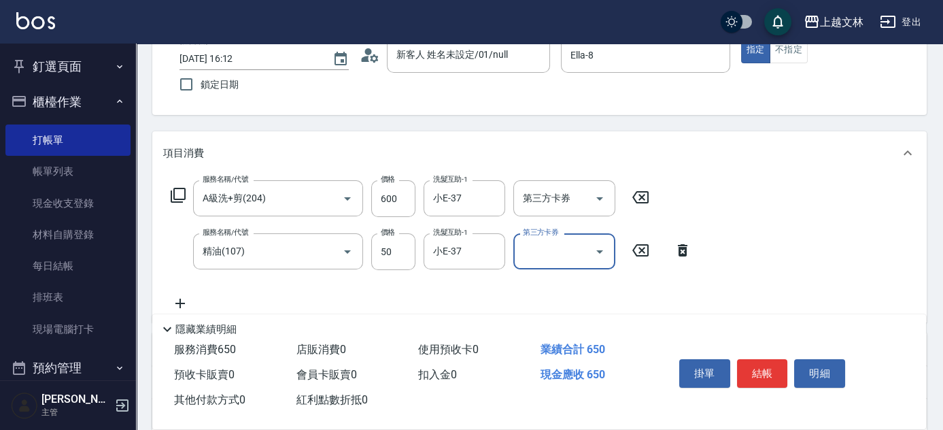
scroll to position [0, 0]
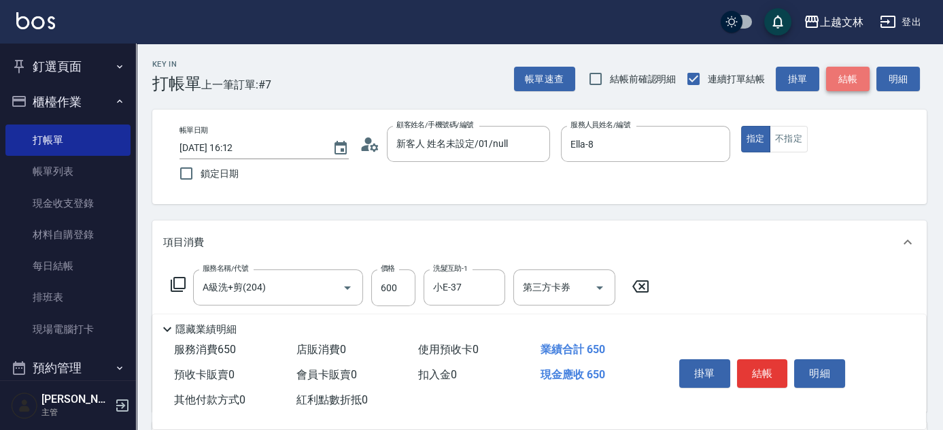
click at [855, 82] on button "結帳" at bounding box center [848, 79] width 44 height 25
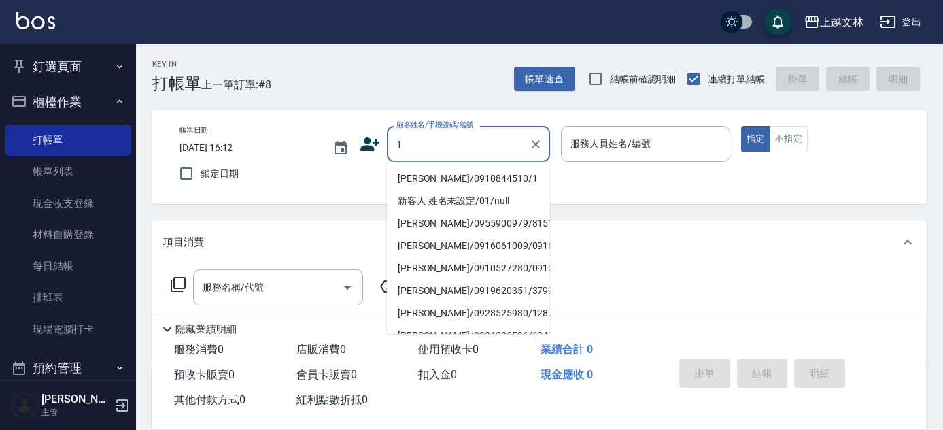
type input "[PERSON_NAME]/0910844510/1"
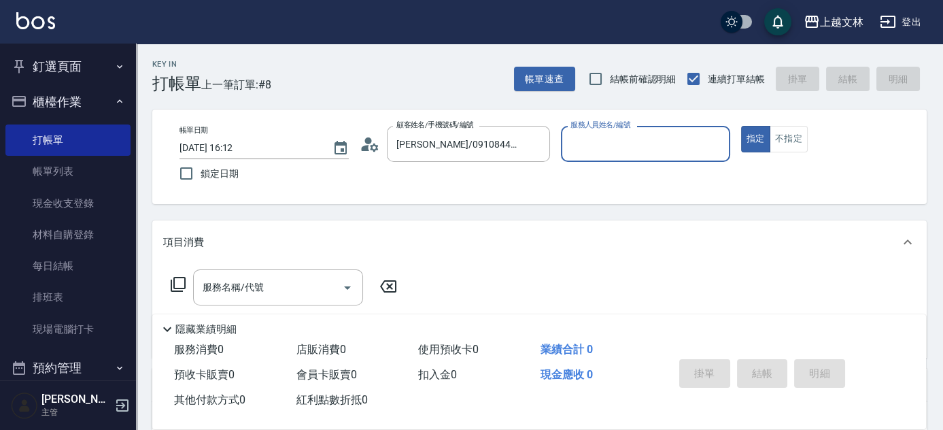
type input "Cherry-3"
click at [741, 126] on button "指定" at bounding box center [755, 139] width 29 height 27
type button "true"
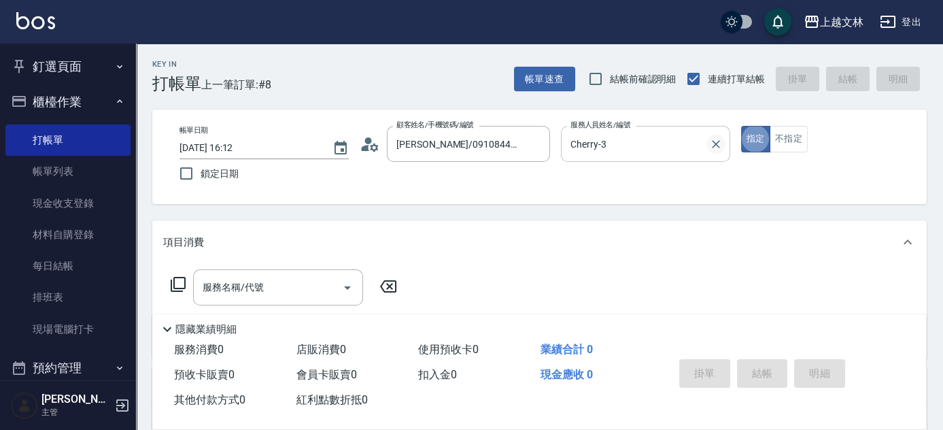
click at [719, 143] on icon "Clear" at bounding box center [716, 144] width 14 height 14
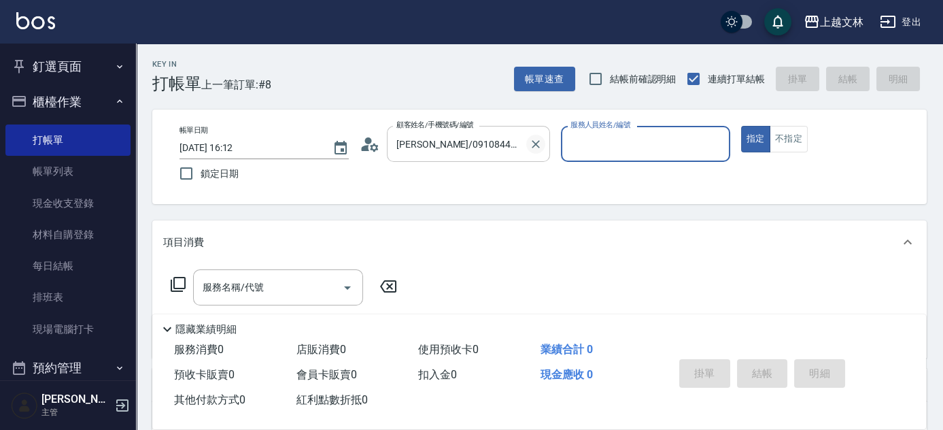
click at [540, 141] on icon "Clear" at bounding box center [536, 144] width 14 height 14
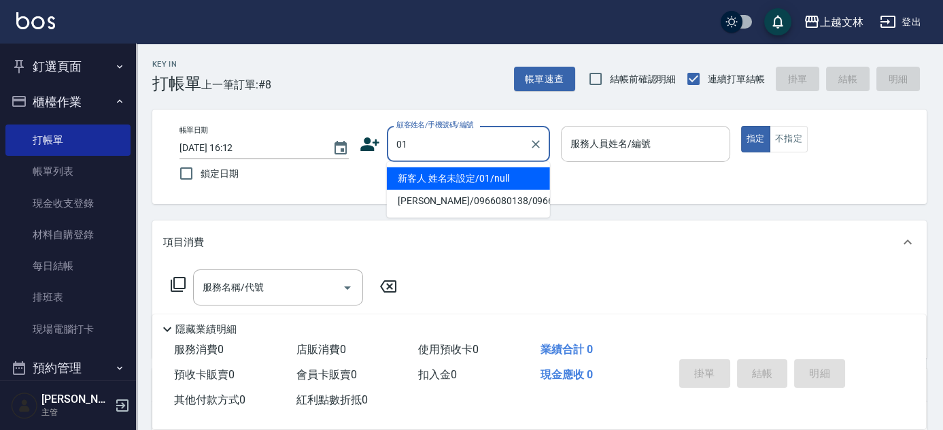
type input "新客人 姓名未設定/01/null"
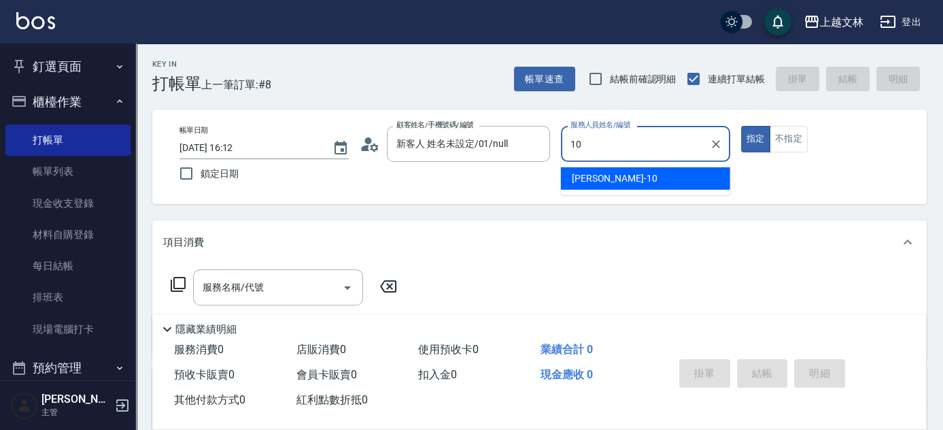
type input "[PERSON_NAME]-10"
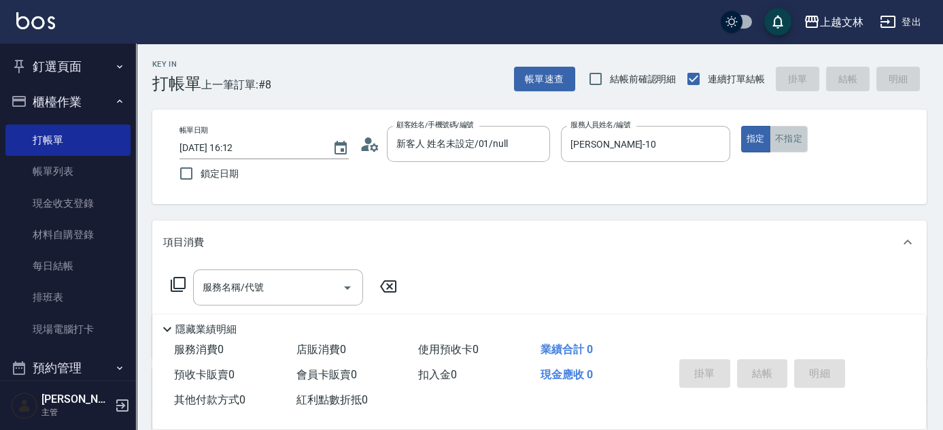
click at [797, 137] on button "不指定" at bounding box center [789, 139] width 38 height 27
type button "false"
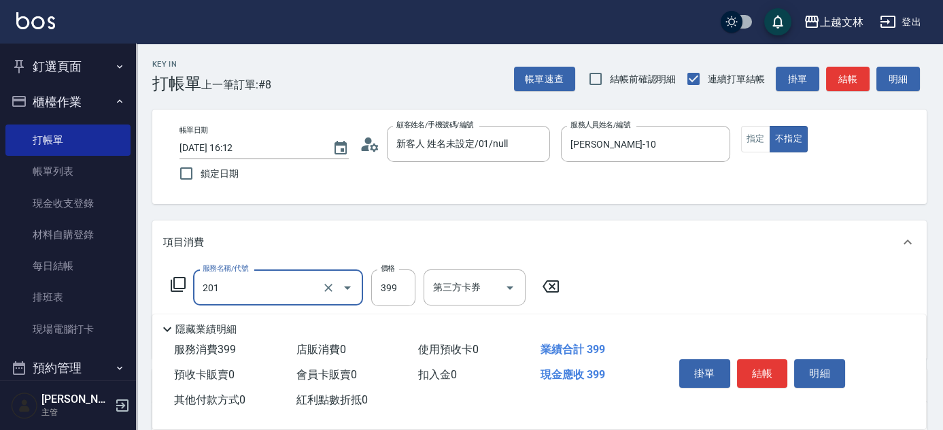
type input "B級單剪(201)"
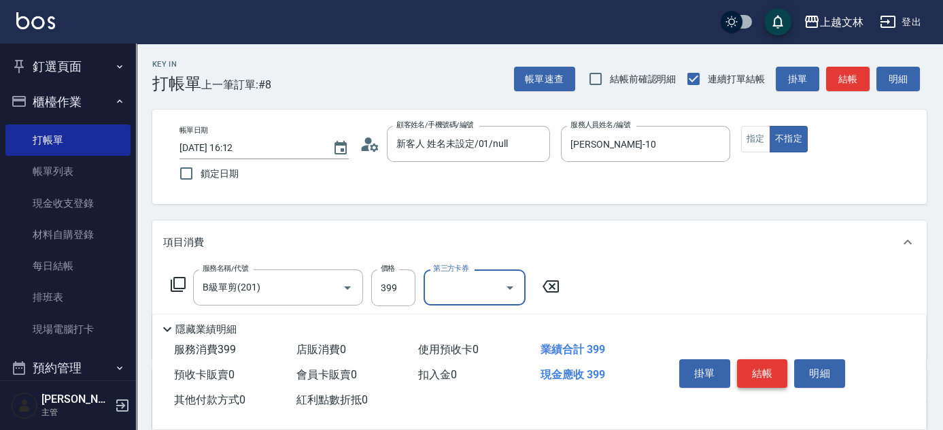
click at [756, 372] on button "結帳" at bounding box center [762, 373] width 51 height 29
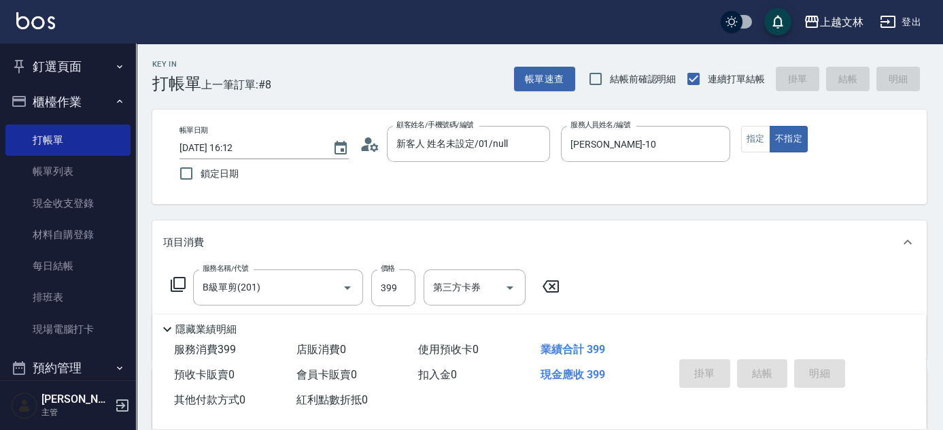
type input "[DATE] 16:31"
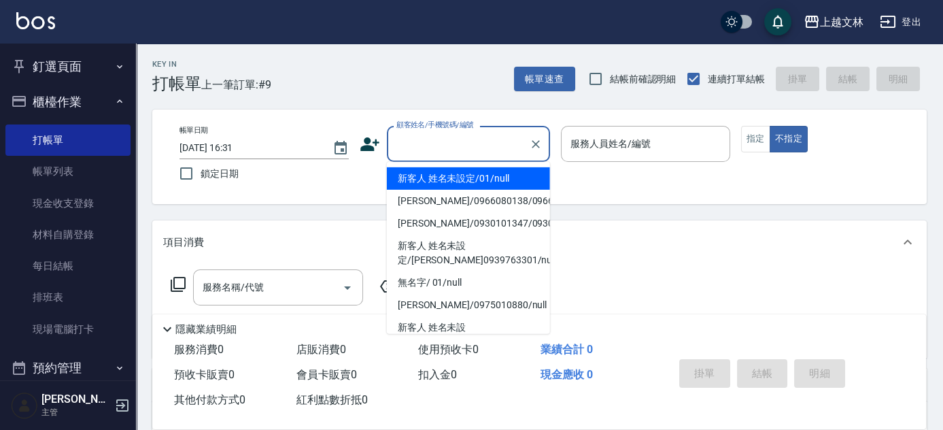
click at [429, 139] on input "顧客姓名/手機號碼/編號" at bounding box center [458, 144] width 131 height 24
click at [432, 182] on li "新客人 姓名未設定/01/null" at bounding box center [468, 178] width 163 height 22
type input "新客人 姓名未設定/01/null"
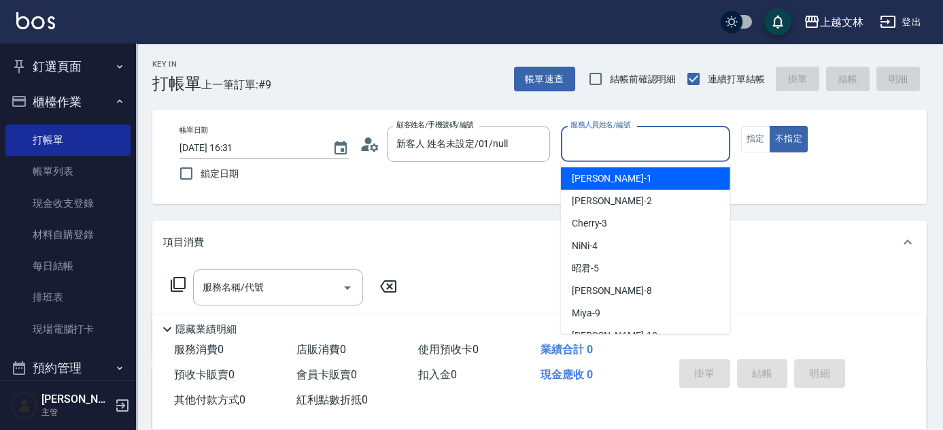
click at [575, 145] on input "服務人員姓名/編號" at bounding box center [645, 144] width 157 height 24
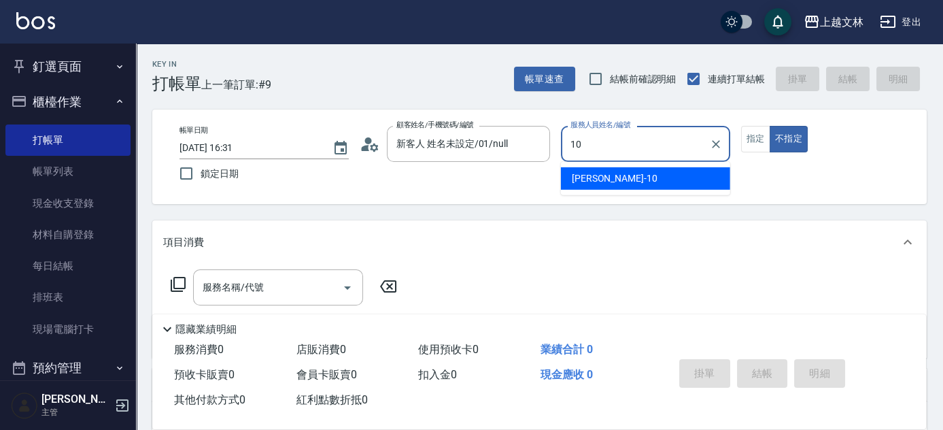
click at [621, 176] on div "[PERSON_NAME] -10" at bounding box center [645, 178] width 169 height 22
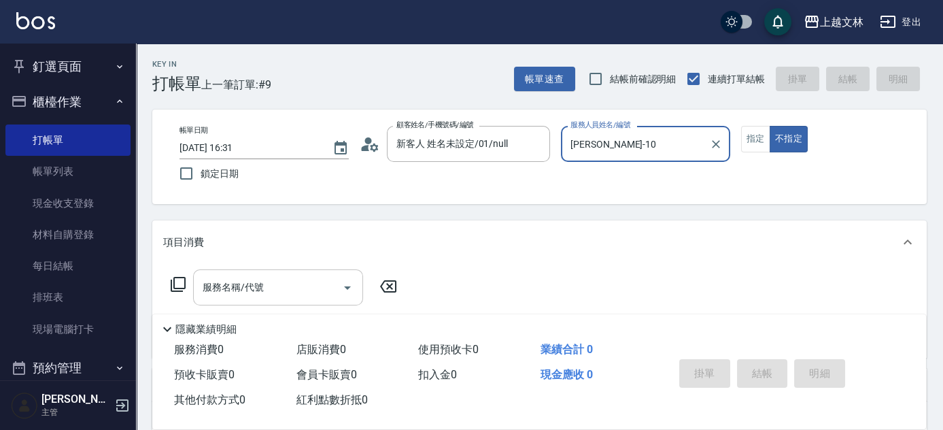
type input "[PERSON_NAME]-10"
click at [219, 287] on div "服務名稱/代號 服務名稱/代號" at bounding box center [278, 287] width 170 height 36
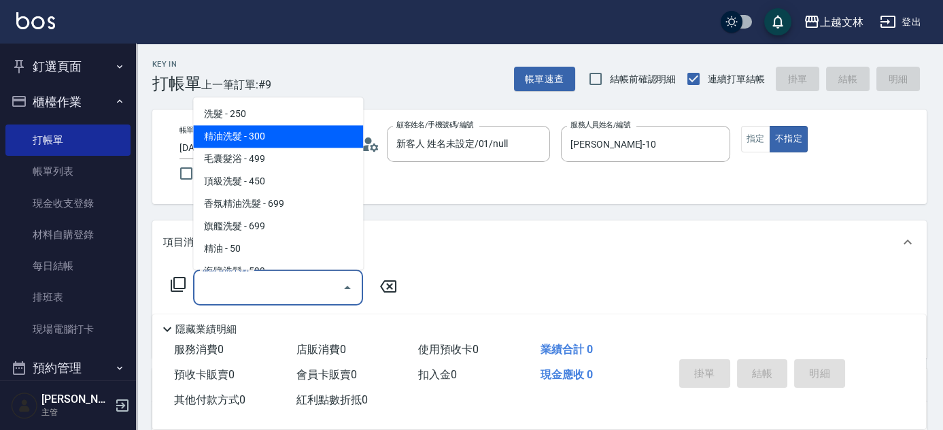
click at [228, 132] on span "精油洗髮 - 300" at bounding box center [278, 137] width 170 height 22
type input "精油洗髮(102)"
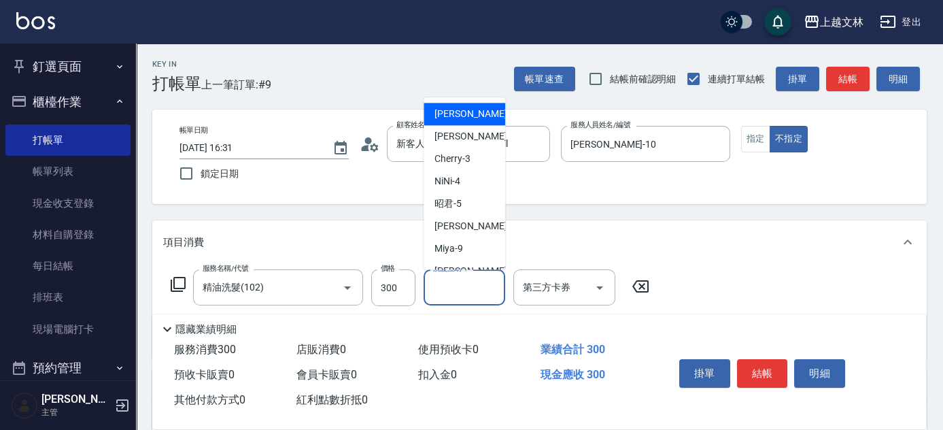
click at [470, 287] on input "洗髮互助-1" at bounding box center [464, 287] width 69 height 24
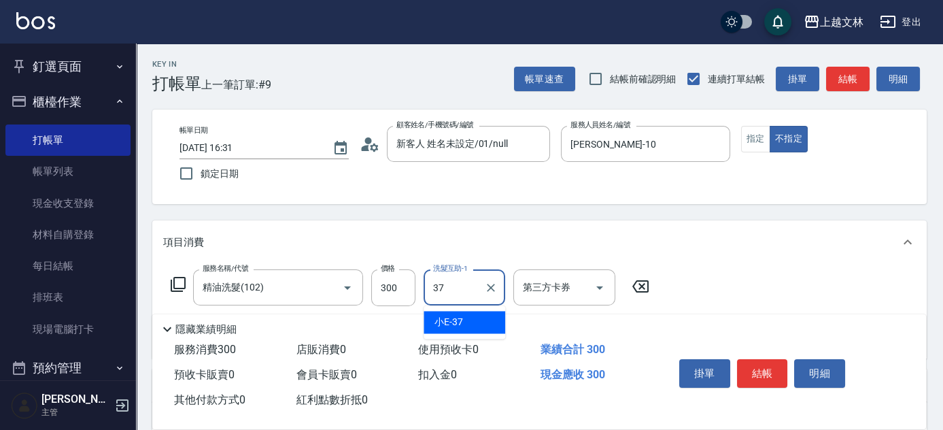
click at [459, 326] on span "小E -37" at bounding box center [448, 322] width 29 height 14
type input "小E-37"
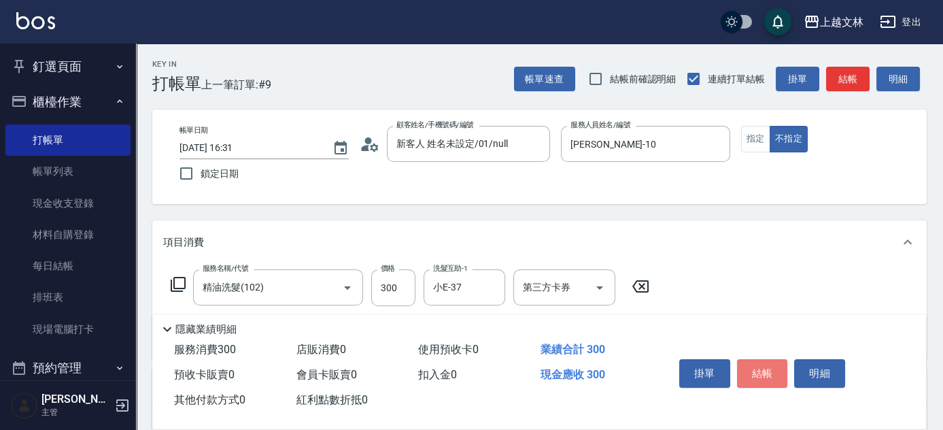
click at [762, 367] on button "結帳" at bounding box center [762, 373] width 51 height 29
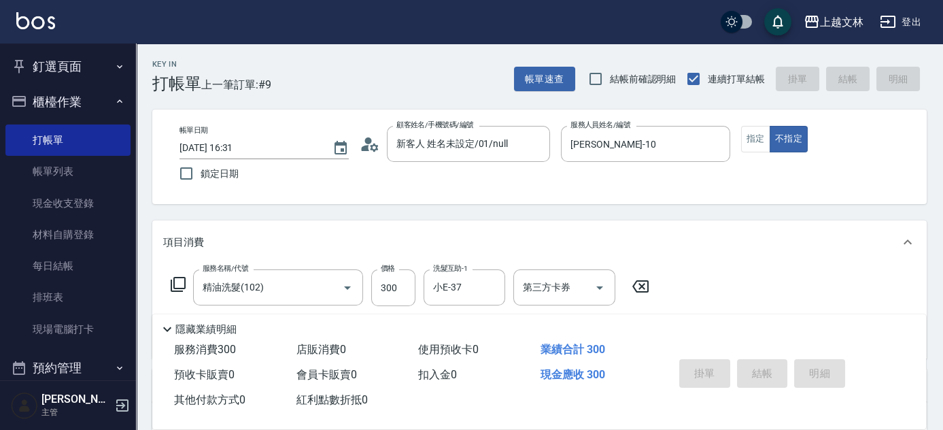
type input "[DATE] 17:17"
